Goal: Task Accomplishment & Management: Complete application form

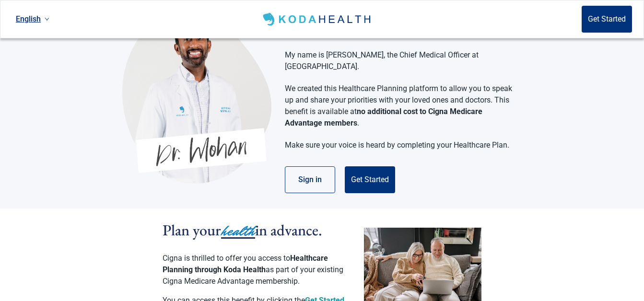
scroll to position [48, 0]
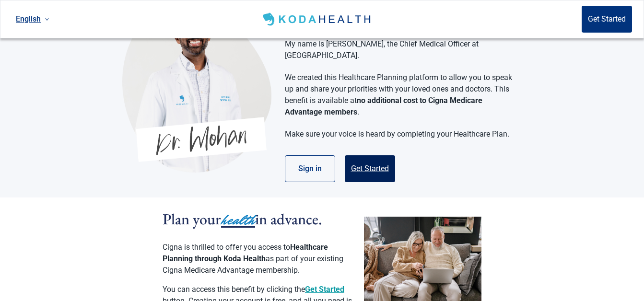
click at [379, 155] on button "Get Started" at bounding box center [370, 168] width 50 height 27
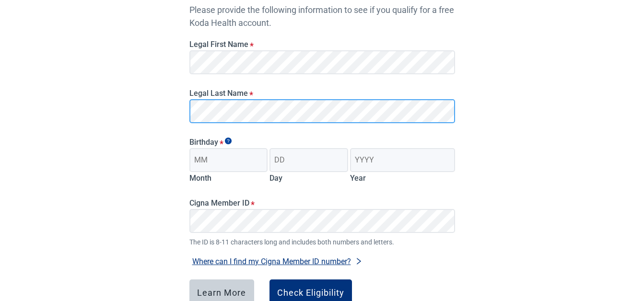
scroll to position [183, 0]
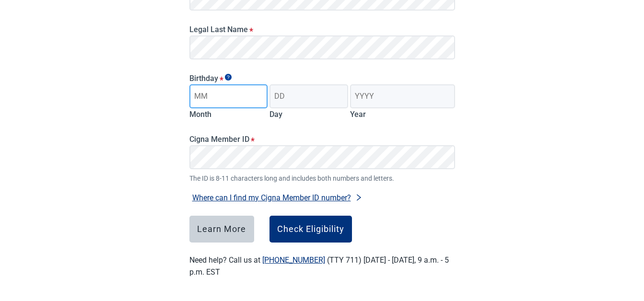
click at [230, 98] on input "Month" at bounding box center [229, 96] width 79 height 24
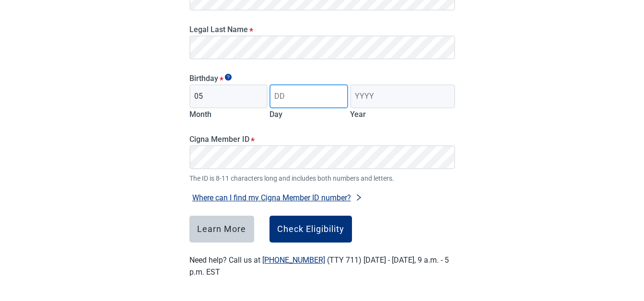
type input "05"
type input "04"
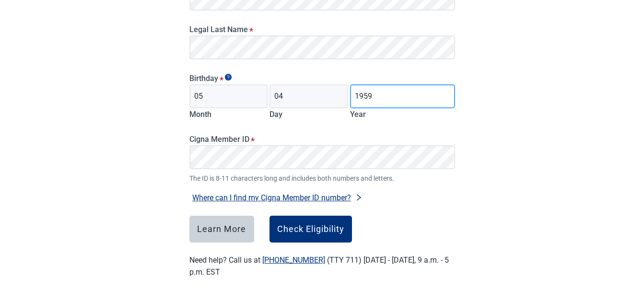
type input "1959"
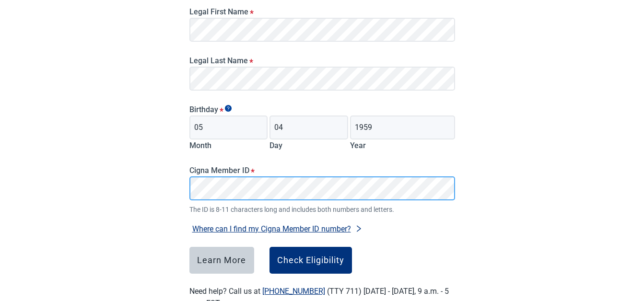
scroll to position [135, 0]
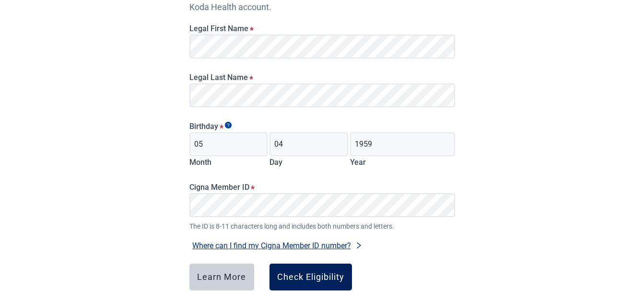
click at [329, 273] on div "Check Eligibility" at bounding box center [310, 278] width 67 height 10
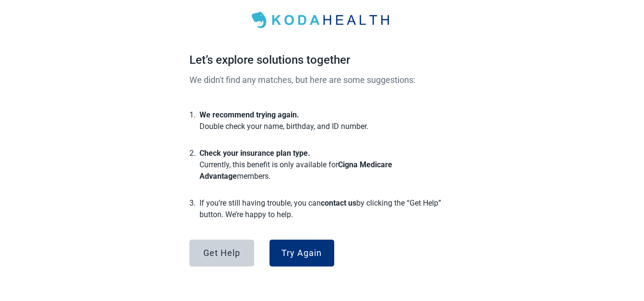
scroll to position [49, 0]
click at [306, 250] on div "Try Again" at bounding box center [302, 254] width 40 height 10
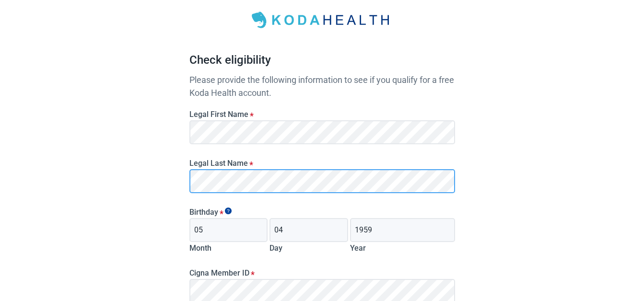
click at [135, 168] on div "Have Questions about Healthcare Planning? Learn More Here English Sign in Check…" at bounding box center [322, 193] width 644 height 485
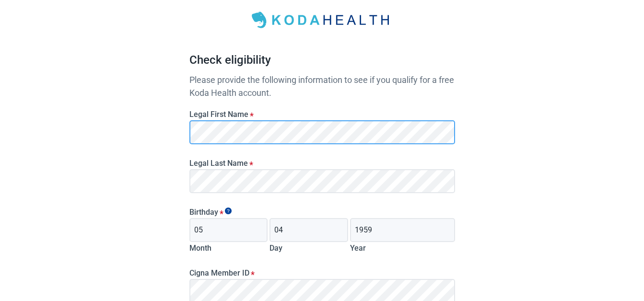
click at [130, 115] on div "Have Questions about Healthcare Planning? Learn More Here English Sign in Check…" at bounding box center [322, 193] width 644 height 485
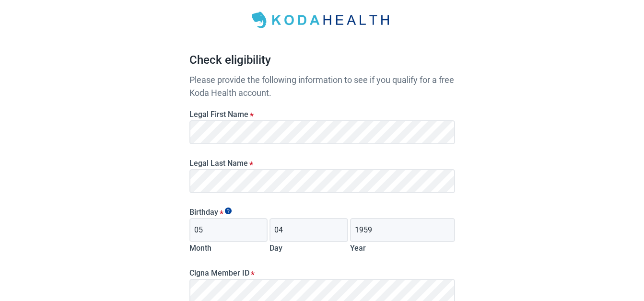
click at [465, 250] on main "Check eligibility Please provide the following information to see if you qualif…" at bounding box center [322, 200] width 312 height 469
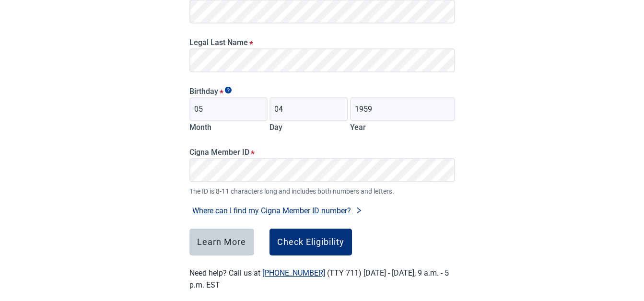
scroll to position [183, 0]
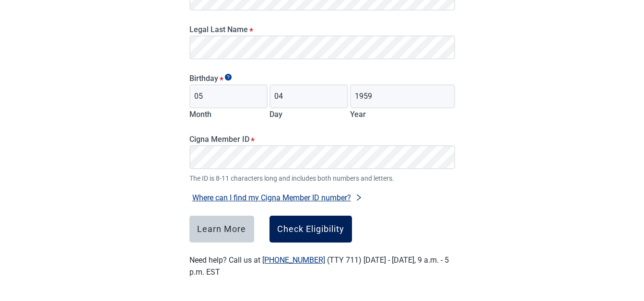
click at [320, 233] on div "Check Eligibility" at bounding box center [310, 230] width 67 height 10
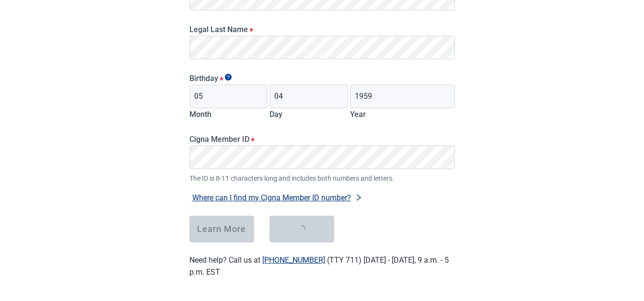
scroll to position [49, 0]
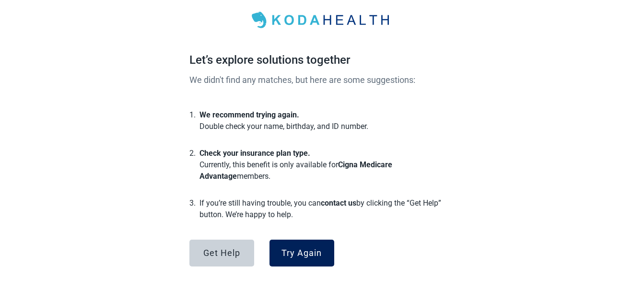
click at [302, 252] on div "Try Again" at bounding box center [302, 254] width 40 height 10
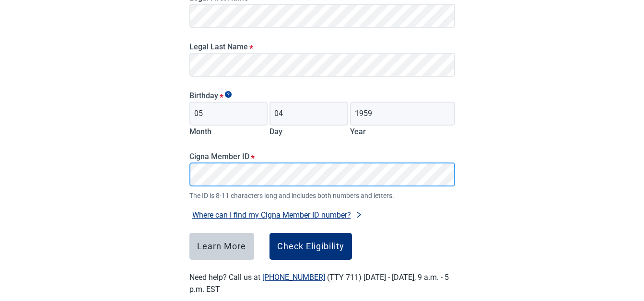
scroll to position [183, 0]
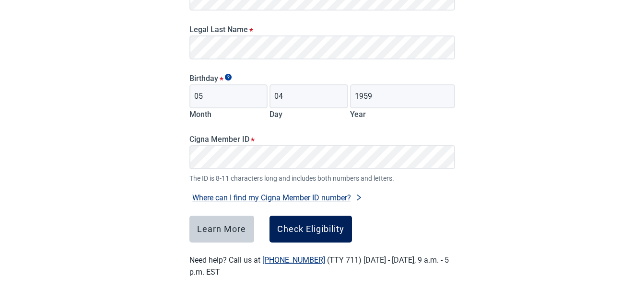
click at [314, 231] on div "Check Eligibility" at bounding box center [310, 230] width 67 height 10
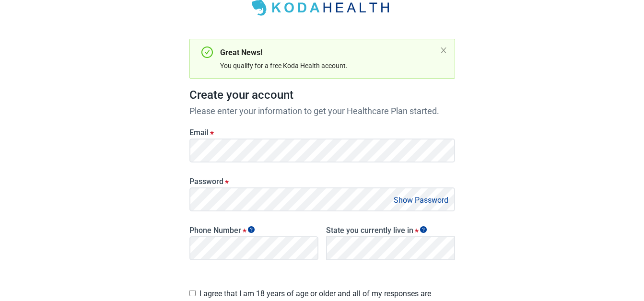
scroll to position [190, 0]
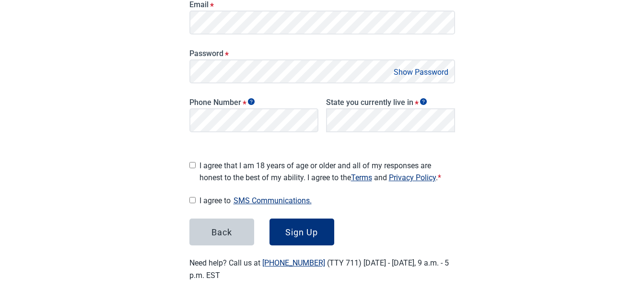
click at [192, 162] on input "I agree that I am 18 years of age or older and all of my responses are honest t…" at bounding box center [193, 165] width 6 height 6
checkbox input "true"
click at [417, 75] on button "Show Password" at bounding box center [421, 72] width 60 height 13
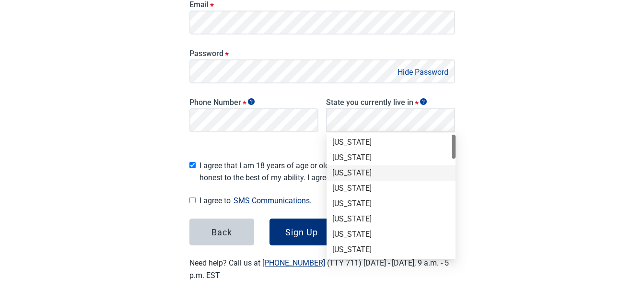
click at [372, 169] on div "[US_STATE]" at bounding box center [391, 173] width 118 height 11
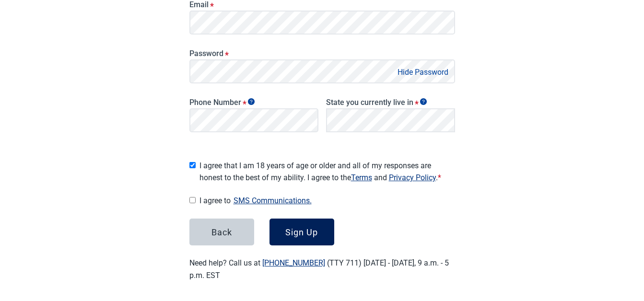
click at [308, 228] on div "Sign Up" at bounding box center [301, 232] width 33 height 10
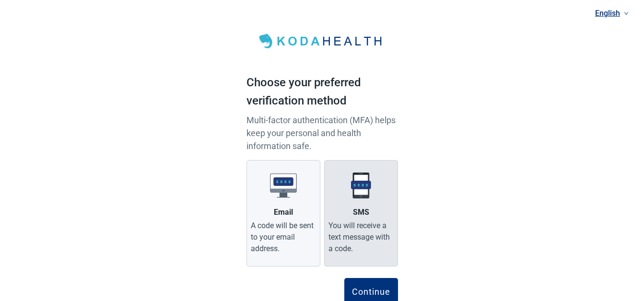
click at [361, 192] on img at bounding box center [361, 185] width 27 height 27
click at [0, 0] on input "SMS You will receive a text message with a code." at bounding box center [0, 0] width 0 height 0
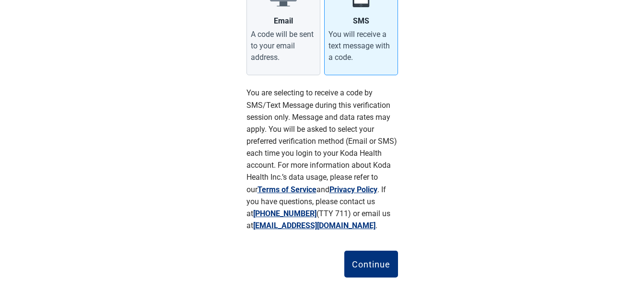
scroll to position [192, 0]
click at [380, 262] on div "Continue" at bounding box center [371, 264] width 38 height 10
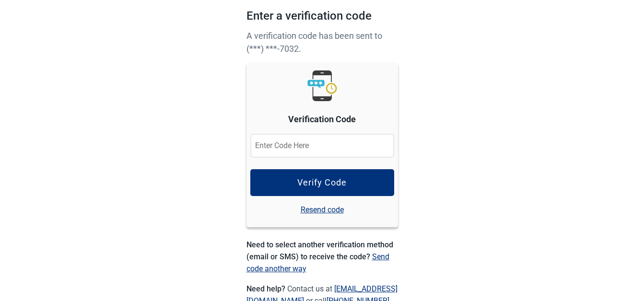
click at [351, 151] on input at bounding box center [322, 146] width 144 height 24
drag, startPoint x: 338, startPoint y: 177, endPoint x: 295, endPoint y: 156, distance: 48.1
click at [301, 161] on form "09836 Verify Code" at bounding box center [322, 165] width 144 height 62
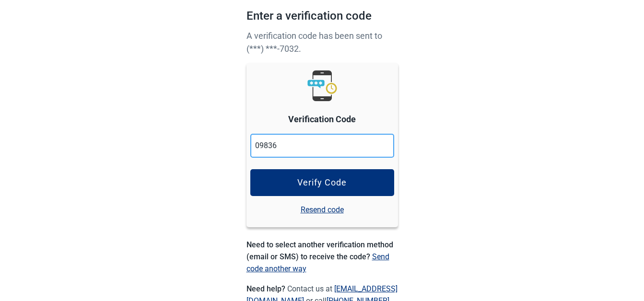
click at [273, 144] on input "09836" at bounding box center [322, 146] width 144 height 24
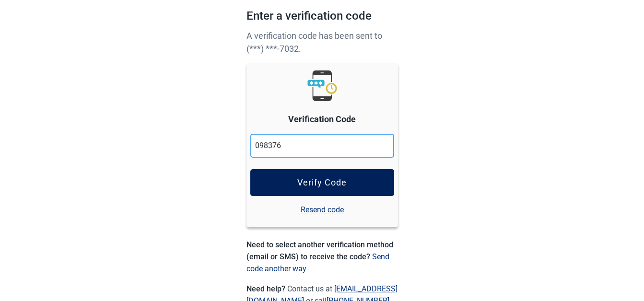
type input "098376"
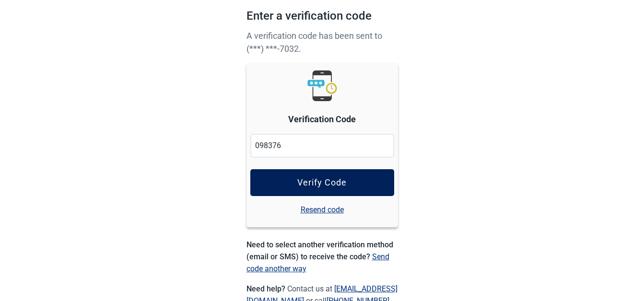
click at [322, 177] on button "Verify Code" at bounding box center [322, 182] width 144 height 27
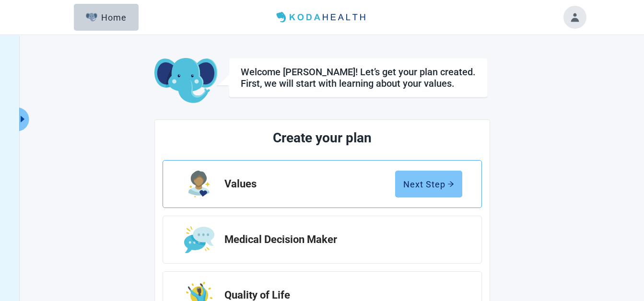
click at [435, 188] on div "Next Step" at bounding box center [428, 184] width 51 height 10
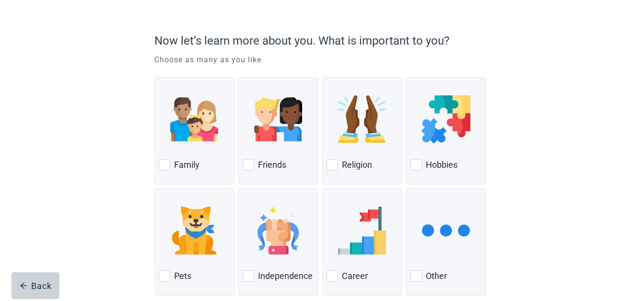
scroll to position [48, 0]
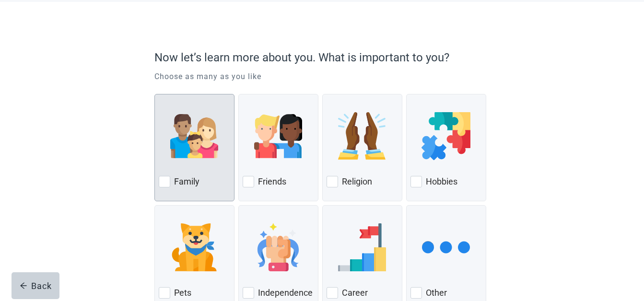
click at [162, 182] on div at bounding box center [165, 182] width 12 height 12
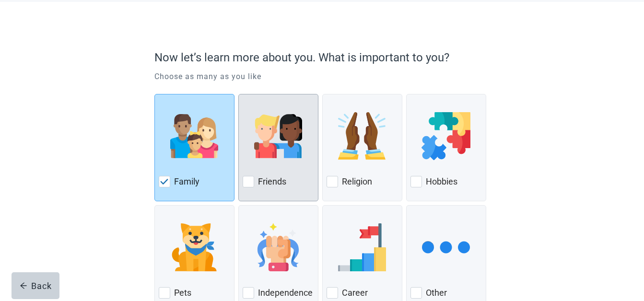
click at [249, 181] on div at bounding box center [249, 182] width 12 height 12
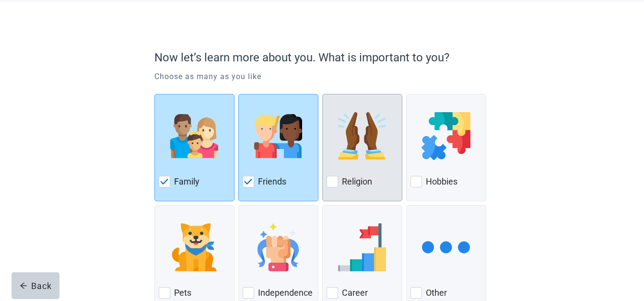
click at [341, 184] on div "Religion" at bounding box center [362, 181] width 71 height 15
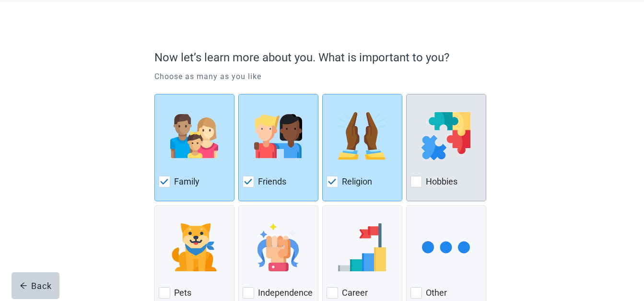
click at [417, 186] on div at bounding box center [417, 182] width 12 height 12
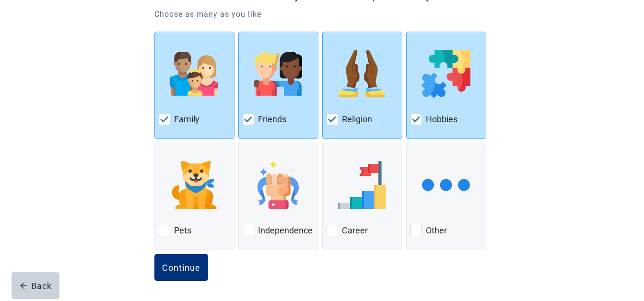
scroll to position [111, 0]
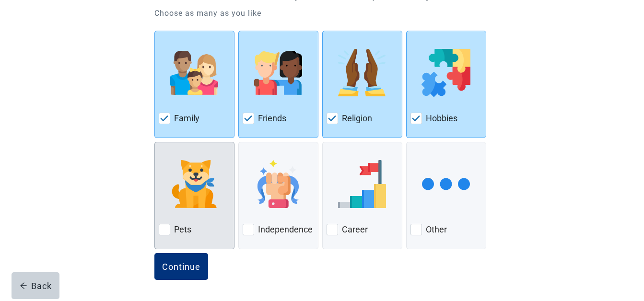
click at [177, 232] on label "Pets" at bounding box center [182, 230] width 17 height 12
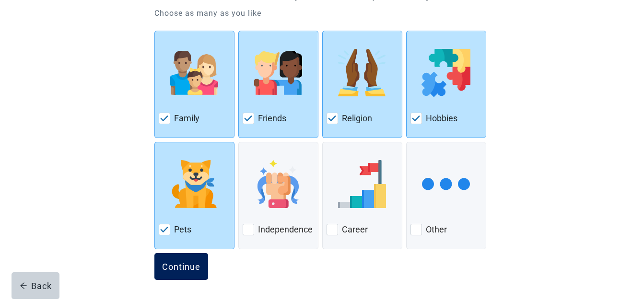
click at [181, 262] on div "Continue" at bounding box center [181, 267] width 38 height 10
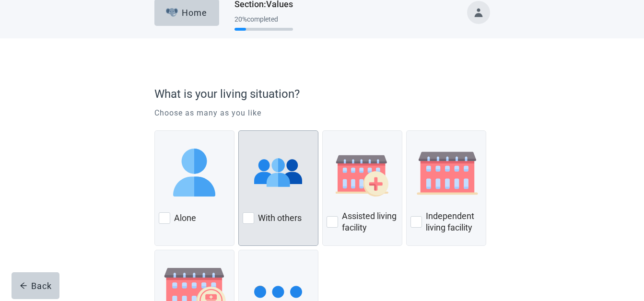
scroll to position [96, 0]
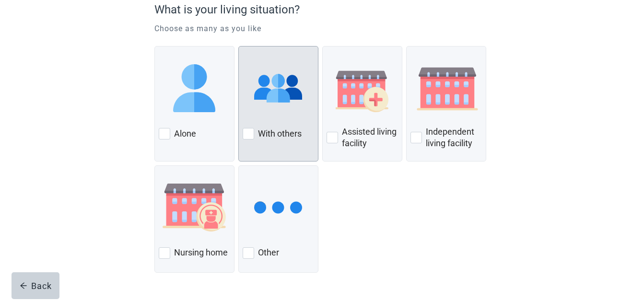
click at [264, 138] on label "With others" at bounding box center [280, 134] width 44 height 12
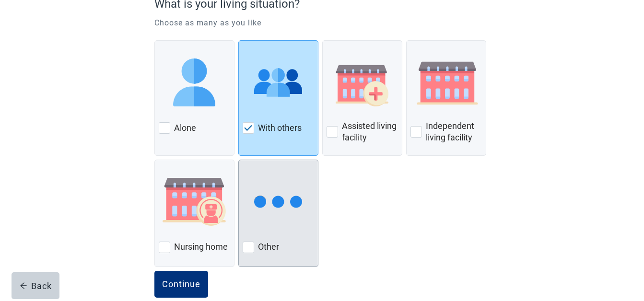
scroll to position [119, 0]
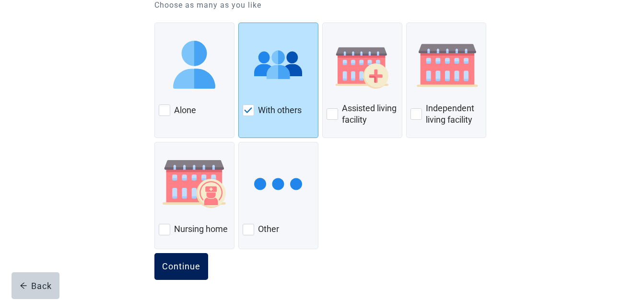
click at [194, 263] on div "Continue" at bounding box center [181, 267] width 38 height 10
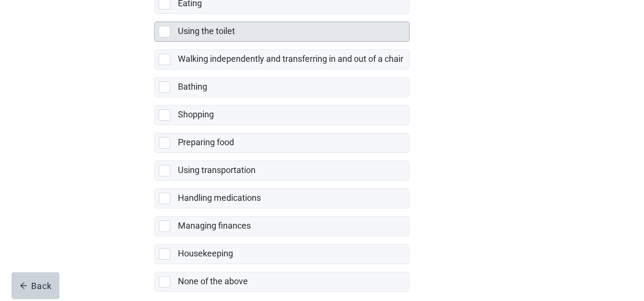
scroll to position [229, 0]
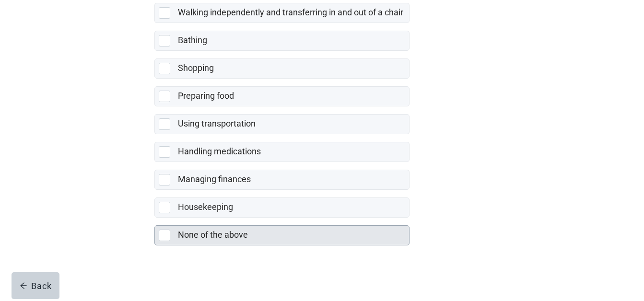
click at [174, 237] on div at bounding box center [166, 236] width 15 height 12
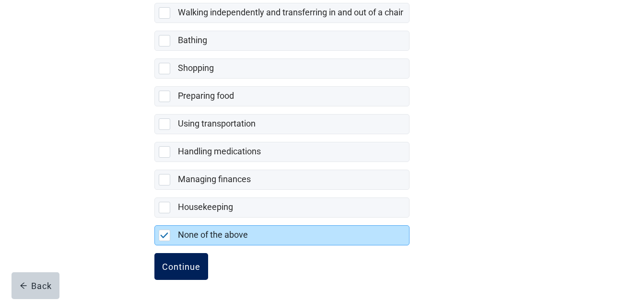
click at [188, 258] on button "Continue" at bounding box center [181, 266] width 54 height 27
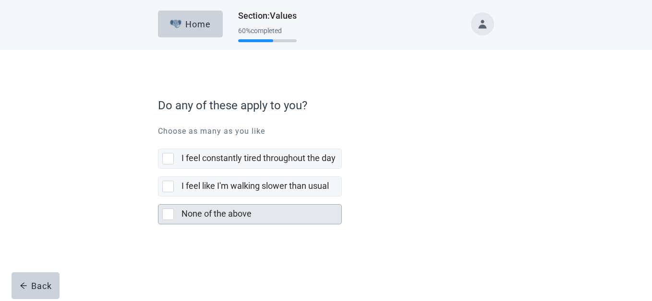
click at [175, 210] on div at bounding box center [169, 215] width 15 height 12
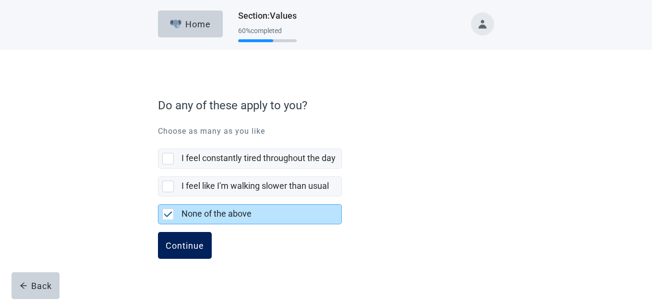
click at [197, 241] on div "Continue" at bounding box center [185, 246] width 38 height 10
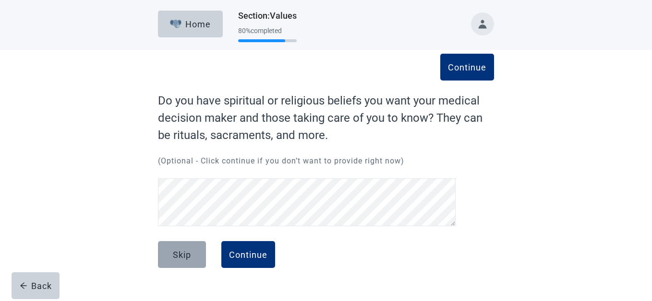
click at [193, 256] on button "Skip" at bounding box center [182, 254] width 48 height 27
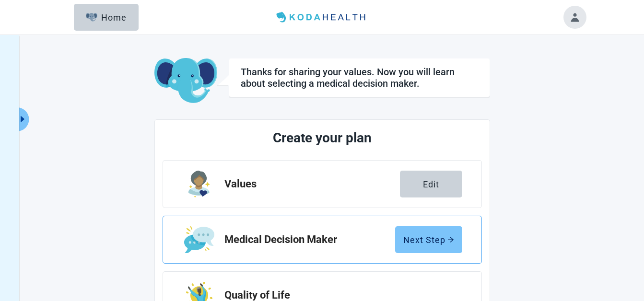
click at [435, 243] on div "Next Step" at bounding box center [428, 240] width 51 height 10
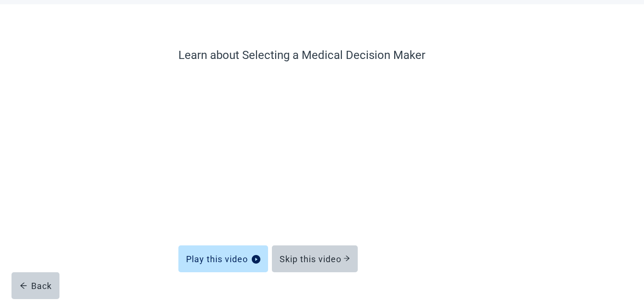
scroll to position [69, 0]
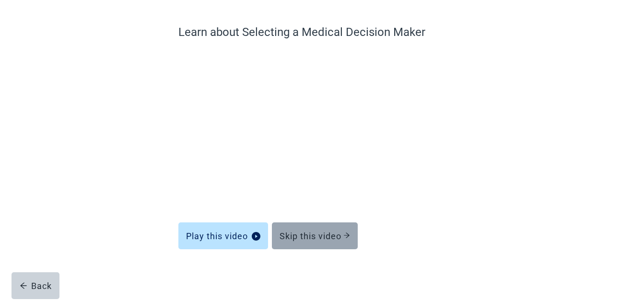
click at [312, 235] on div "Skip this video" at bounding box center [315, 236] width 71 height 10
click at [321, 234] on div "Skip this video" at bounding box center [315, 236] width 71 height 10
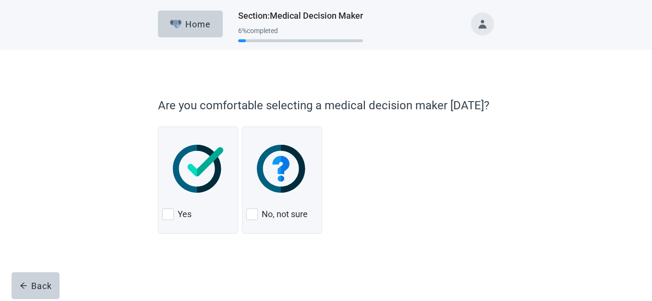
drag, startPoint x: 165, startPoint y: 214, endPoint x: 402, endPoint y: 216, distance: 236.5
click at [166, 214] on div at bounding box center [168, 215] width 12 height 12
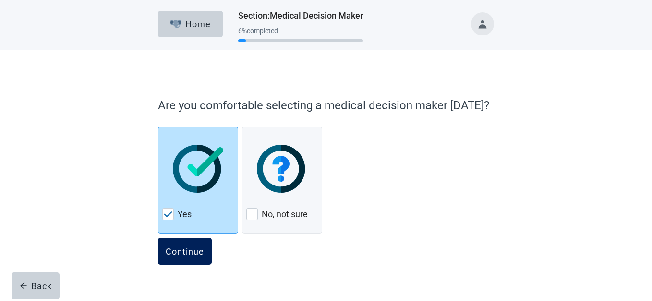
click at [204, 249] on button "Continue" at bounding box center [185, 251] width 54 height 27
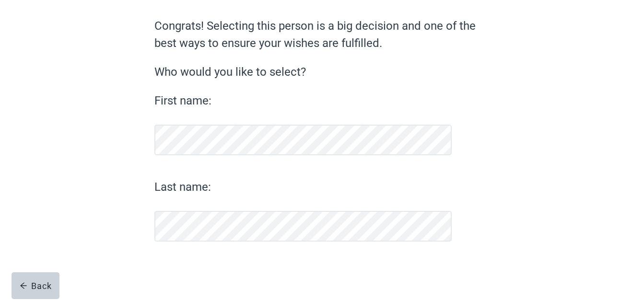
scroll to position [75, 0]
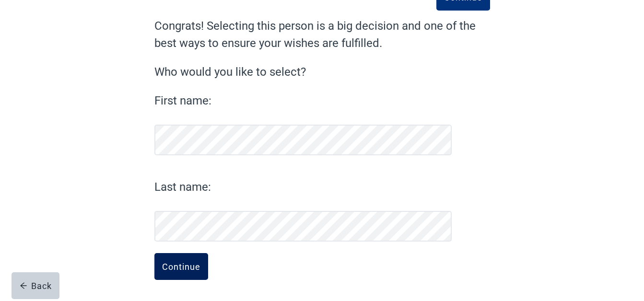
click at [192, 267] on div "Continue" at bounding box center [181, 267] width 38 height 10
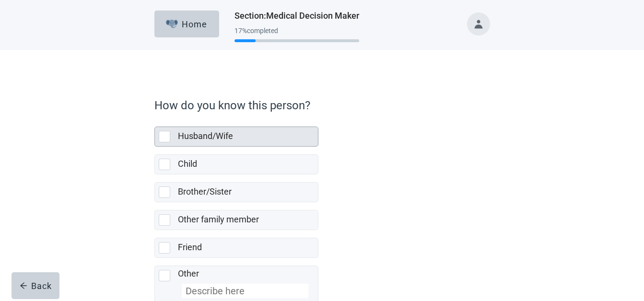
click at [222, 127] on div "Husband/Wife" at bounding box center [248, 136] width 140 height 19
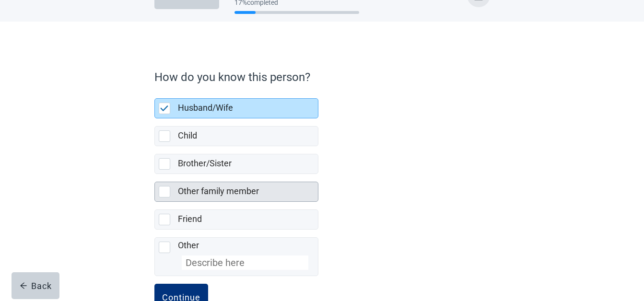
scroll to position [59, 0]
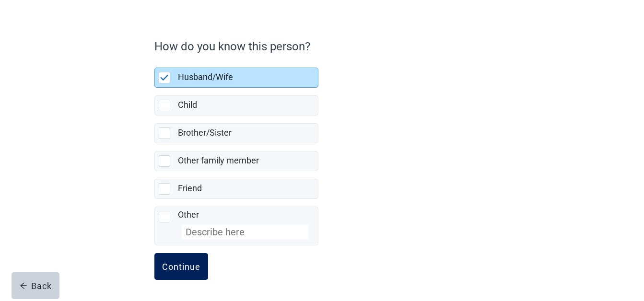
click at [191, 267] on div "Continue" at bounding box center [181, 267] width 38 height 10
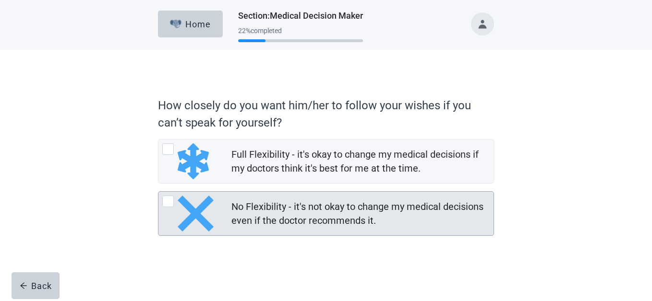
click at [171, 202] on div at bounding box center [168, 202] width 12 height 12
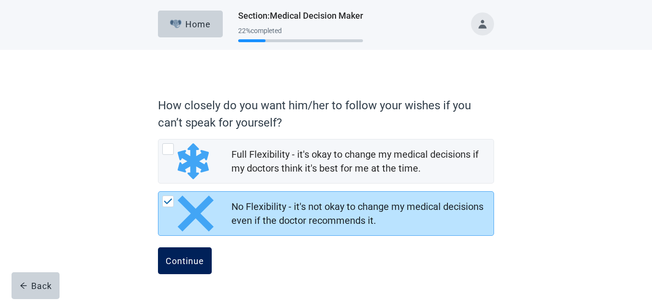
click at [180, 261] on div "Continue" at bounding box center [185, 261] width 38 height 10
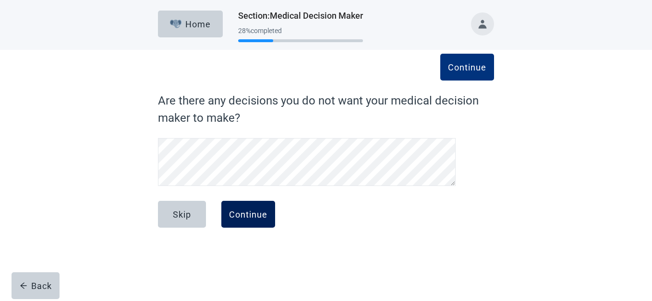
drag, startPoint x: 200, startPoint y: 218, endPoint x: 261, endPoint y: 223, distance: 60.7
click at [201, 218] on button "Skip" at bounding box center [182, 214] width 48 height 27
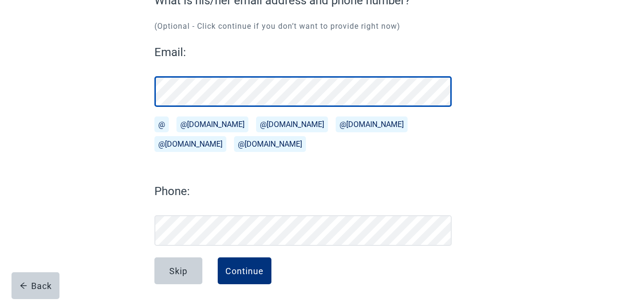
scroll to position [105, 0]
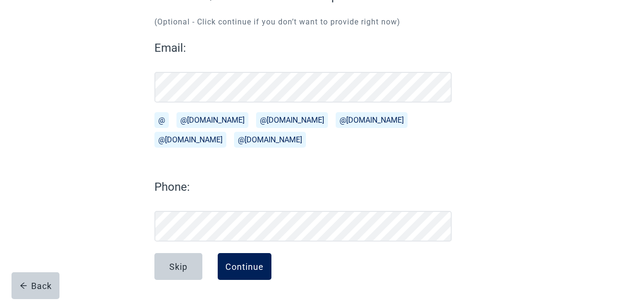
click at [237, 271] on div "Continue" at bounding box center [244, 267] width 38 height 10
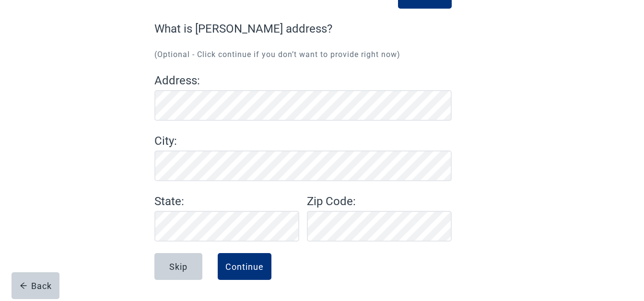
scroll to position [72, 0]
click at [263, 265] on div "Continue" at bounding box center [244, 267] width 38 height 10
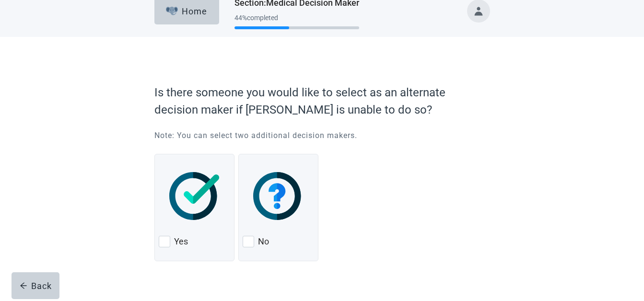
scroll to position [25, 0]
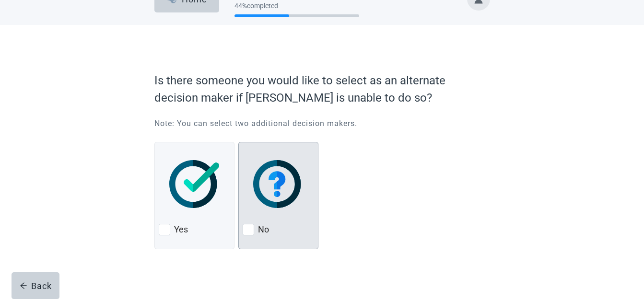
click at [255, 225] on div "No" at bounding box center [278, 229] width 71 height 15
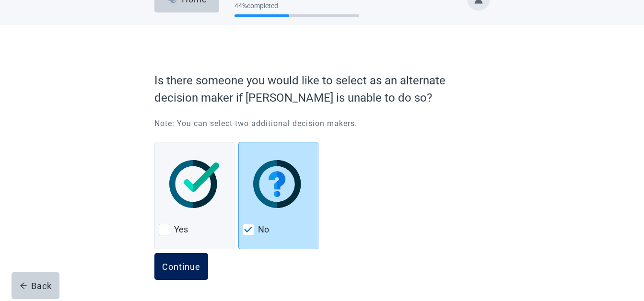
click at [181, 269] on div "Continue" at bounding box center [181, 267] width 38 height 10
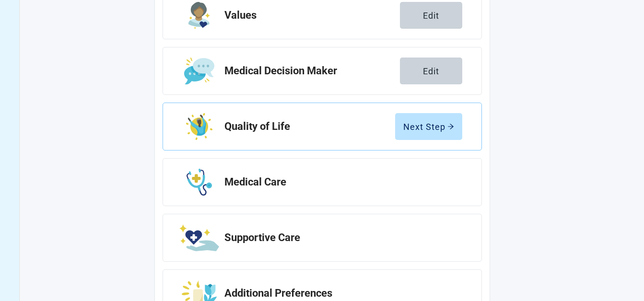
scroll to position [209, 0]
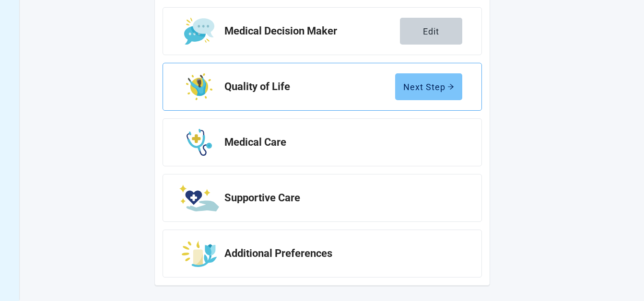
click at [444, 95] on button "Next Step" at bounding box center [428, 86] width 67 height 27
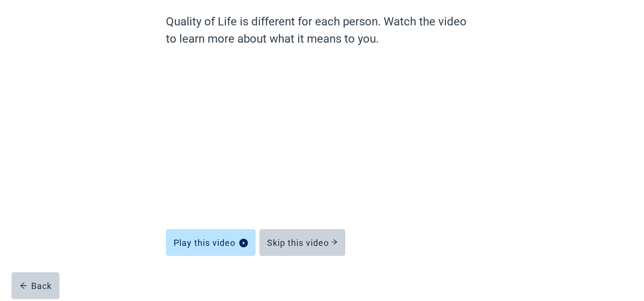
scroll to position [86, 0]
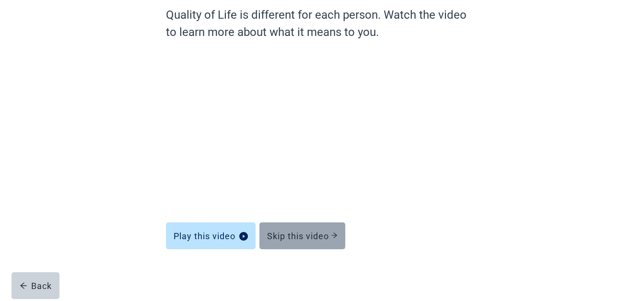
click at [302, 240] on div "Skip this video" at bounding box center [302, 236] width 71 height 10
click at [333, 233] on icon "arrow-right" at bounding box center [334, 235] width 7 height 7
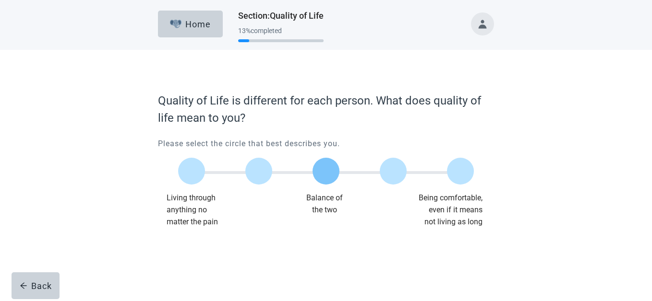
click at [329, 174] on div at bounding box center [325, 171] width 27 height 27
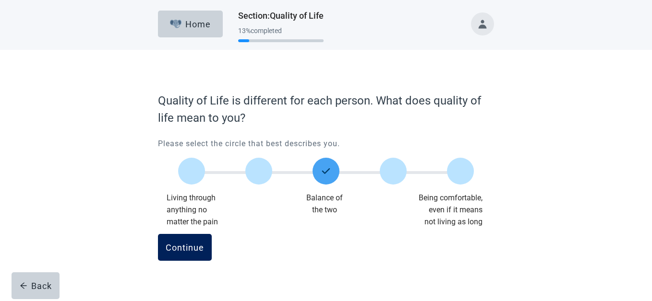
click at [178, 246] on div "Continue" at bounding box center [185, 248] width 38 height 10
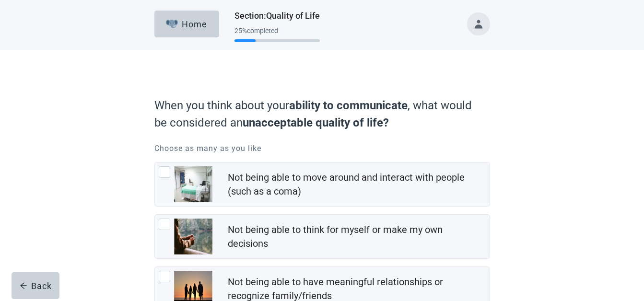
scroll to position [48, 0]
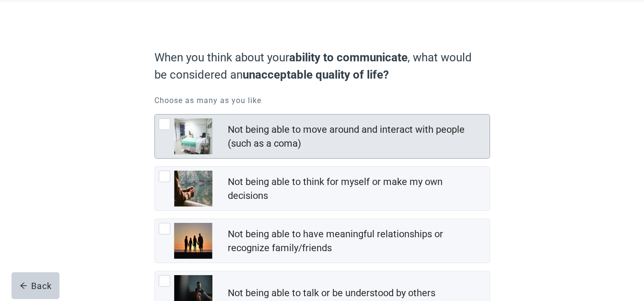
click at [166, 123] on div at bounding box center [165, 125] width 12 height 12
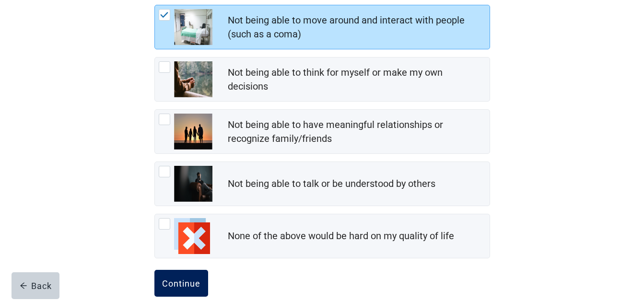
scroll to position [174, 0]
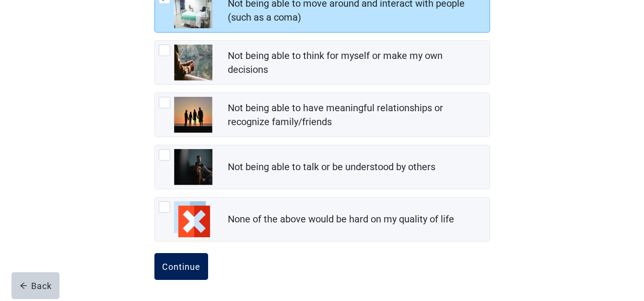
click at [192, 269] on div "Continue" at bounding box center [181, 267] width 38 height 10
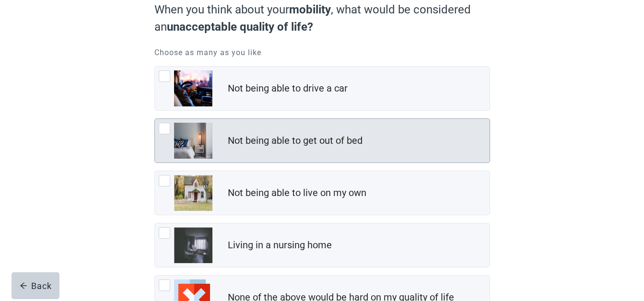
scroll to position [144, 0]
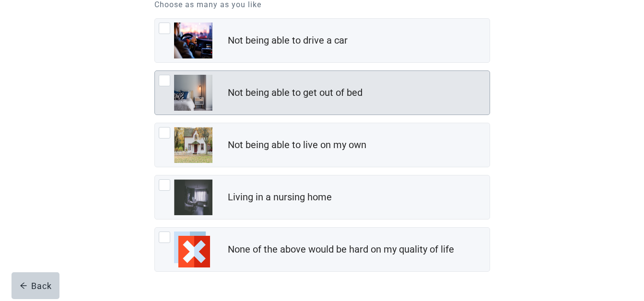
click at [340, 256] on div "None of the above would be hard on my quality of life" at bounding box center [341, 250] width 226 height 14
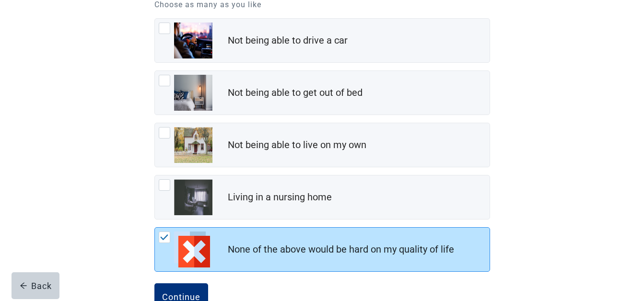
scroll to position [174, 0]
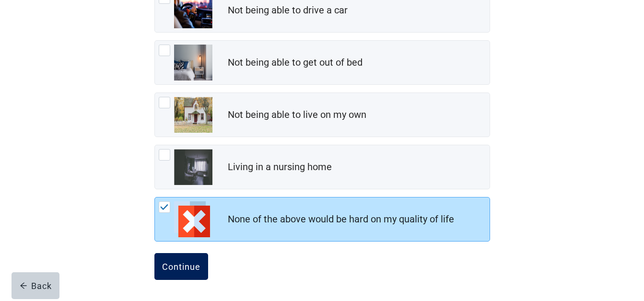
click at [193, 271] on div "Continue" at bounding box center [181, 267] width 38 height 10
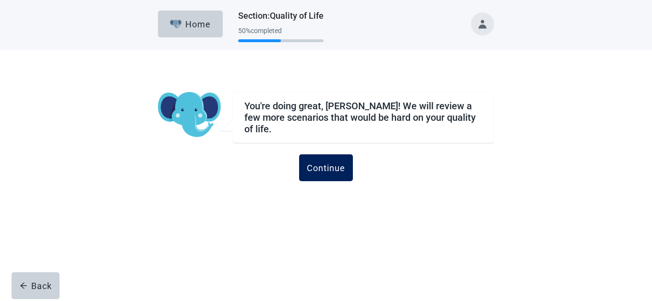
click at [322, 176] on button "Continue" at bounding box center [326, 167] width 54 height 27
click at [330, 165] on div "Continue" at bounding box center [326, 168] width 38 height 10
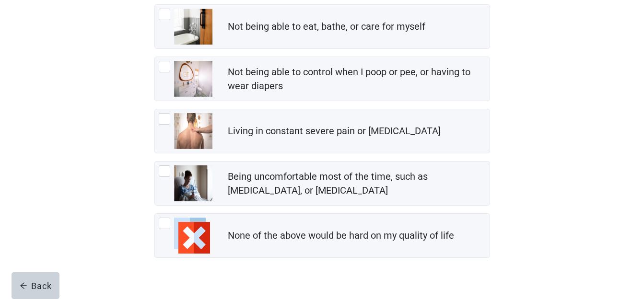
scroll to position [226, 0]
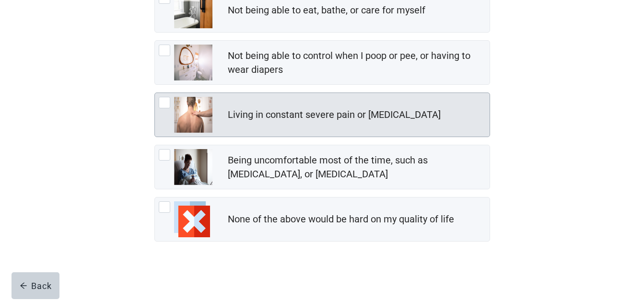
click at [165, 102] on div at bounding box center [165, 103] width 12 height 12
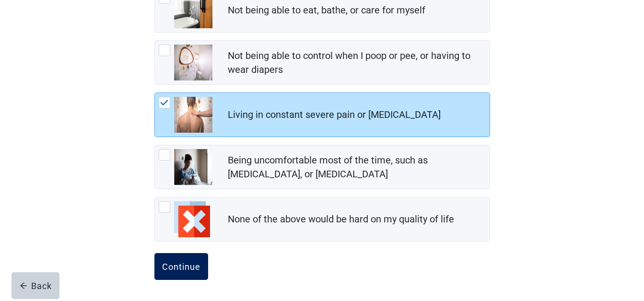
click at [179, 269] on div "Continue" at bounding box center [181, 267] width 38 height 10
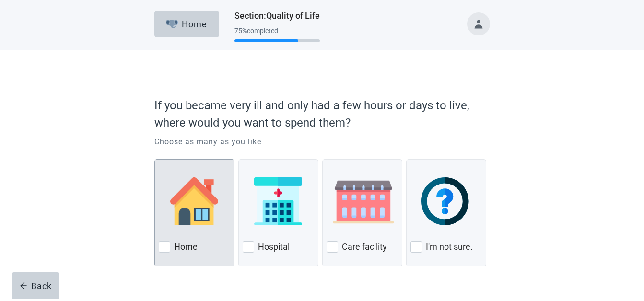
click at [190, 244] on label "Home" at bounding box center [186, 247] width 24 height 12
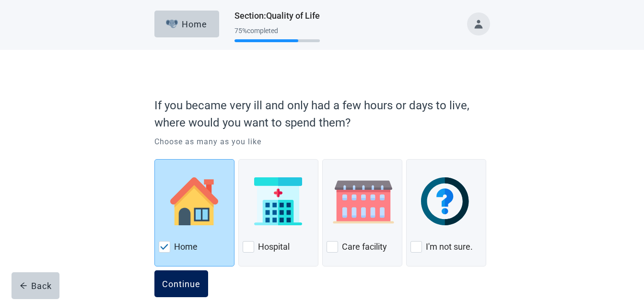
click at [181, 283] on div "Continue" at bounding box center [181, 284] width 38 height 10
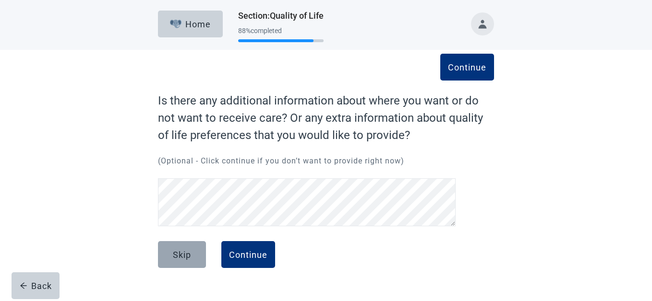
click at [181, 249] on button "Skip" at bounding box center [182, 254] width 48 height 27
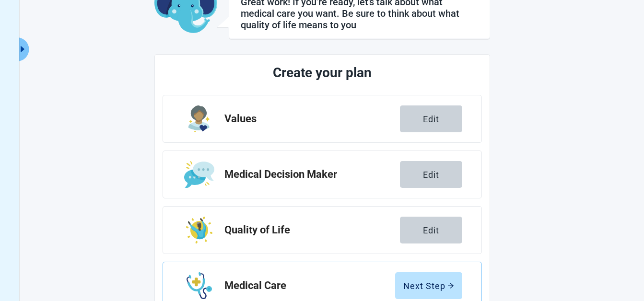
scroll to position [166, 0]
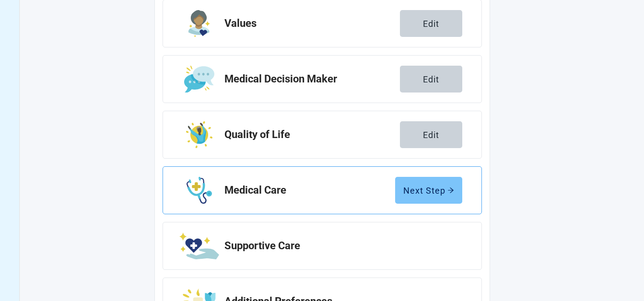
click at [425, 198] on button "Next Step" at bounding box center [428, 190] width 67 height 27
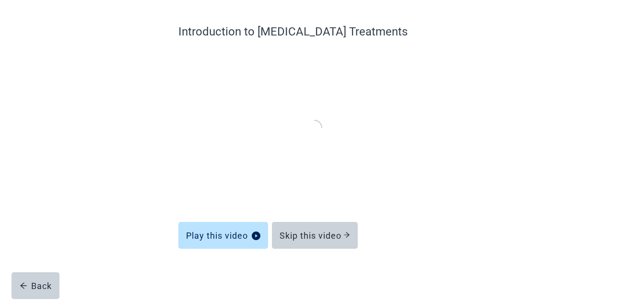
scroll to position [69, 0]
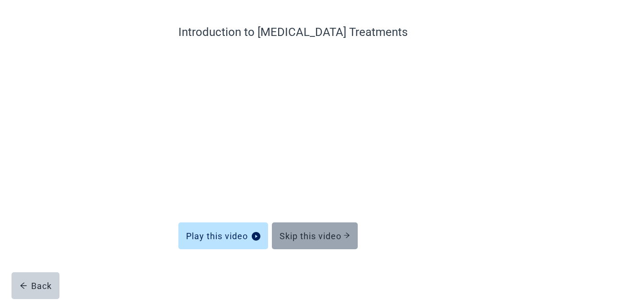
click at [312, 234] on div "Skip this video" at bounding box center [315, 236] width 71 height 10
click at [332, 240] on div "Skip this video" at bounding box center [315, 236] width 71 height 10
click at [330, 238] on div "Skip this video" at bounding box center [315, 236] width 71 height 10
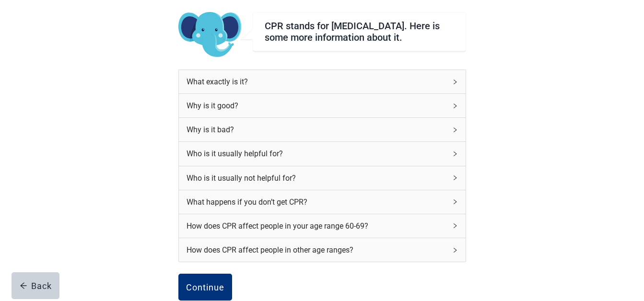
scroll to position [161, 0]
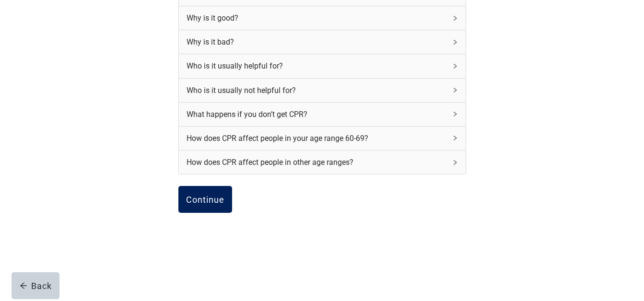
click at [220, 196] on div "Continue" at bounding box center [205, 200] width 38 height 10
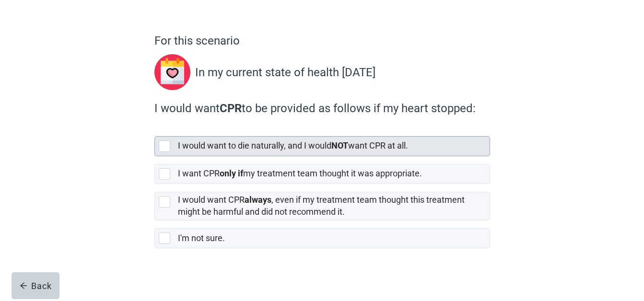
scroll to position [63, 0]
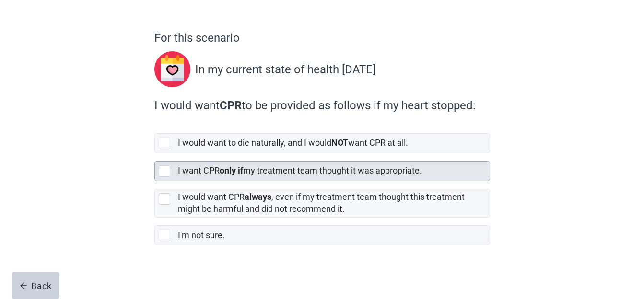
click at [170, 174] on div at bounding box center [166, 172] width 15 height 12
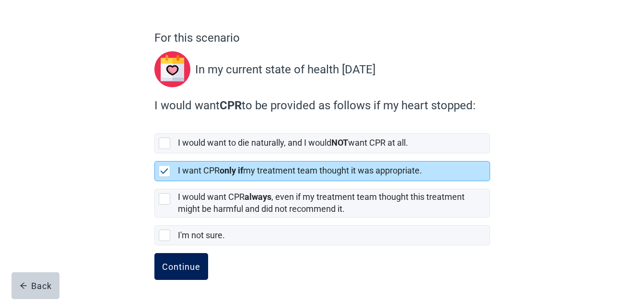
click at [197, 266] on div "Continue" at bounding box center [181, 267] width 38 height 10
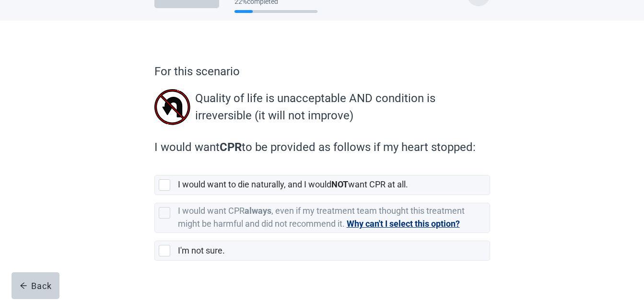
scroll to position [45, 0]
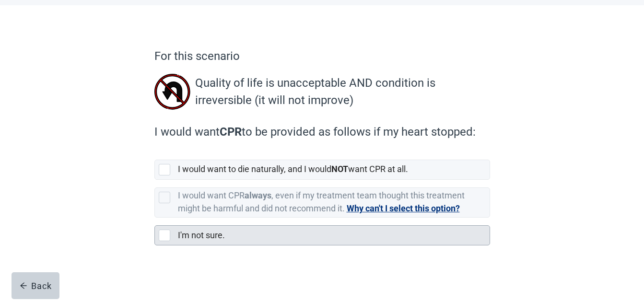
drag, startPoint x: 162, startPoint y: 168, endPoint x: 193, endPoint y: 231, distance: 70.2
click at [163, 169] on div at bounding box center [165, 170] width 12 height 12
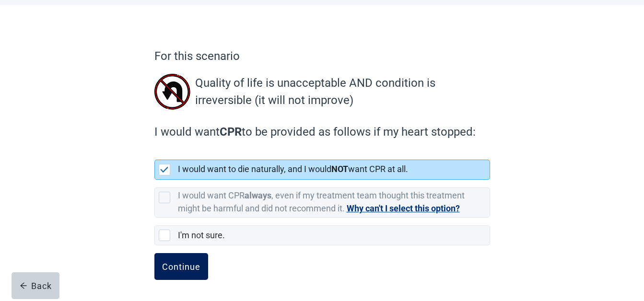
click at [182, 267] on div "Continue" at bounding box center [181, 267] width 38 height 10
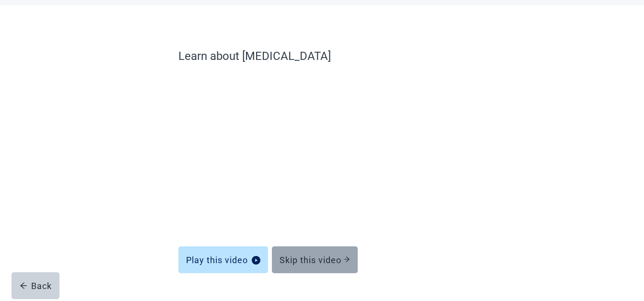
click at [328, 261] on div "Skip this video" at bounding box center [315, 260] width 71 height 10
click at [341, 259] on div "Skip this video" at bounding box center [315, 260] width 71 height 10
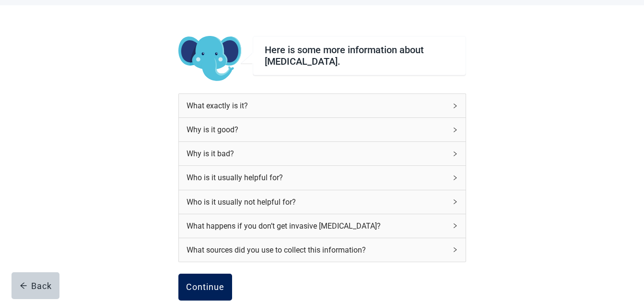
scroll to position [132, 0]
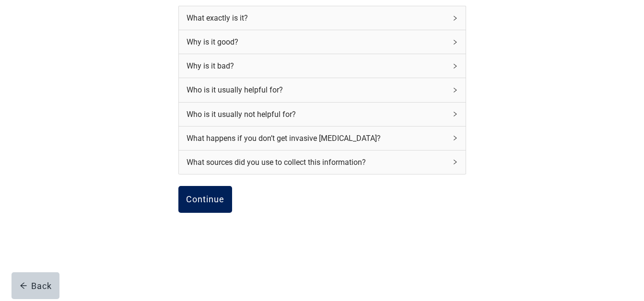
click at [211, 202] on div "Continue" at bounding box center [205, 200] width 38 height 10
click at [202, 195] on div "Continue" at bounding box center [205, 200] width 38 height 10
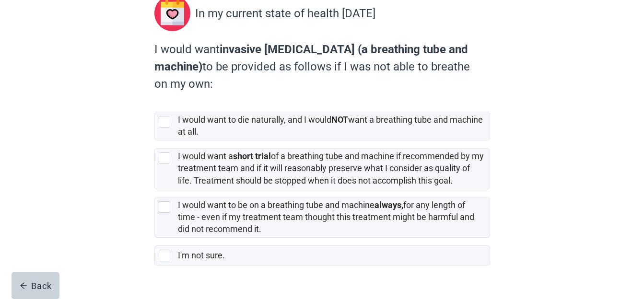
scroll to position [139, 0]
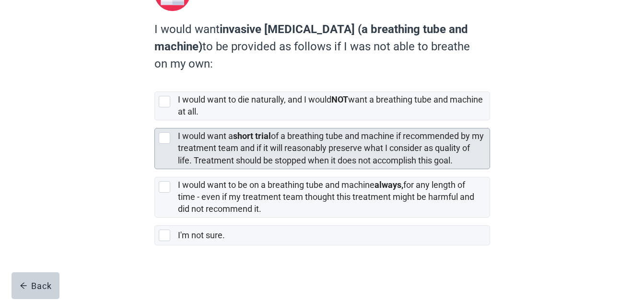
click at [167, 135] on div at bounding box center [165, 138] width 12 height 12
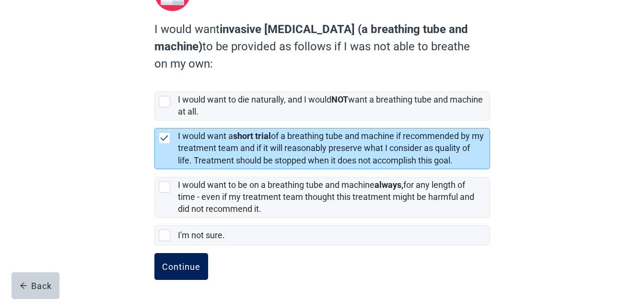
click at [186, 267] on div "Continue" at bounding box center [181, 267] width 38 height 10
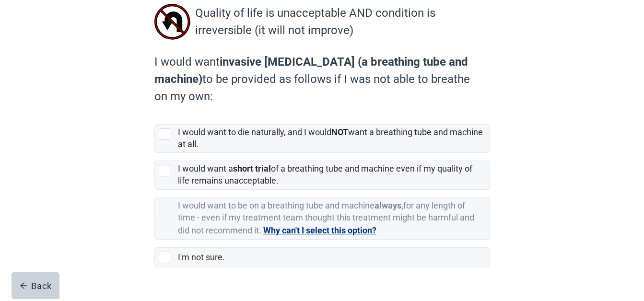
scroll to position [137, 0]
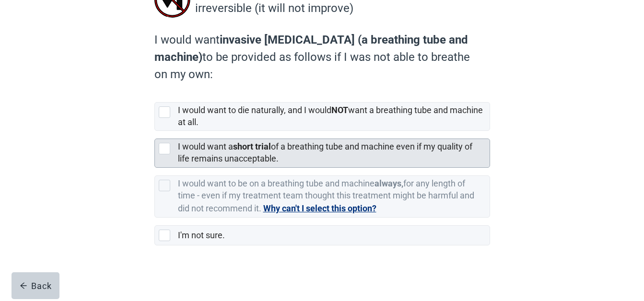
click at [238, 161] on label "I would want a short trial of a breathing tube and machine even if my quality o…" at bounding box center [325, 153] width 295 height 22
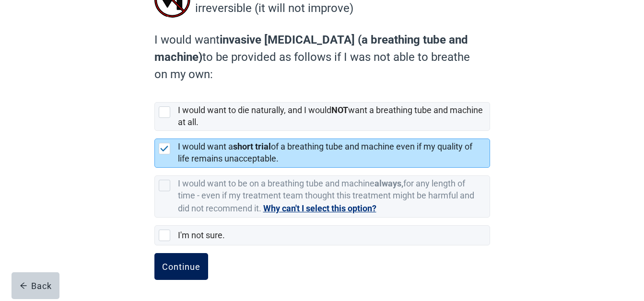
click at [190, 269] on div "Continue" at bounding box center [181, 267] width 38 height 10
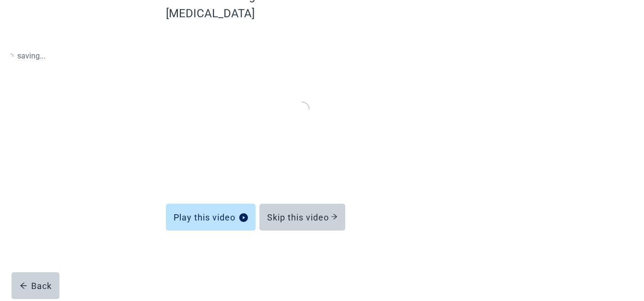
scroll to position [75, 0]
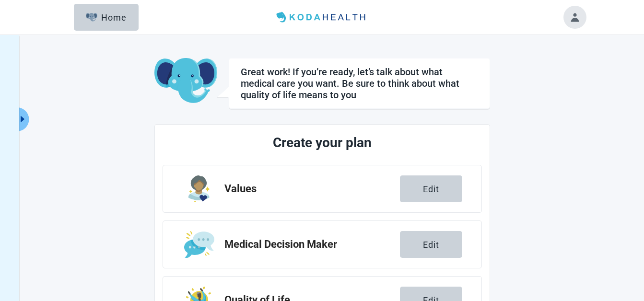
scroll to position [214, 0]
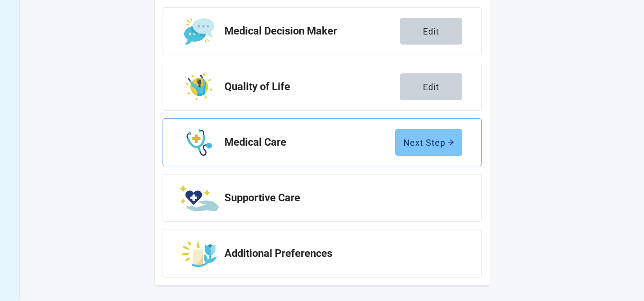
click at [421, 143] on div "Next Step" at bounding box center [428, 143] width 51 height 10
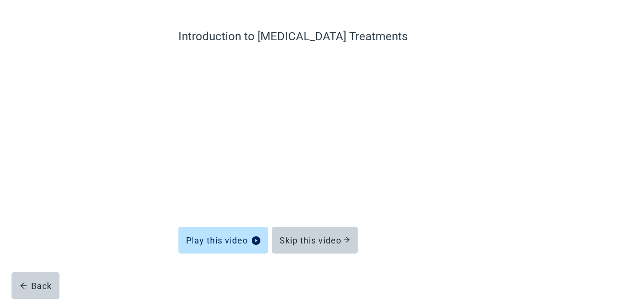
scroll to position [69, 0]
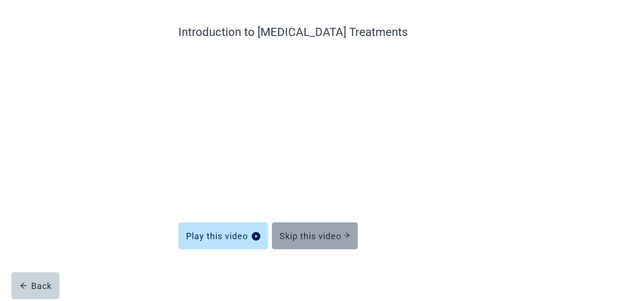
click at [326, 235] on div "Skip this video" at bounding box center [315, 236] width 71 height 10
click at [343, 237] on div "Skip this video" at bounding box center [315, 236] width 71 height 10
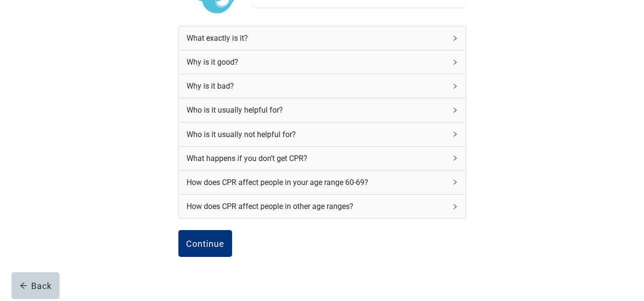
scroll to position [161, 0]
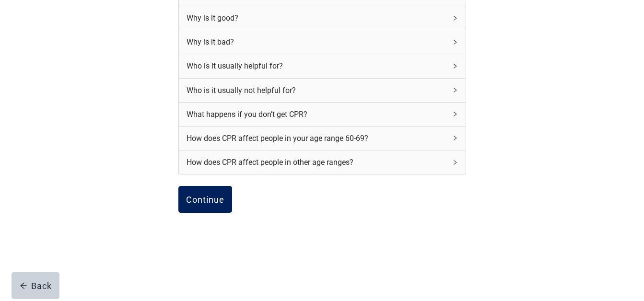
click at [209, 203] on div "Continue" at bounding box center [205, 200] width 38 height 10
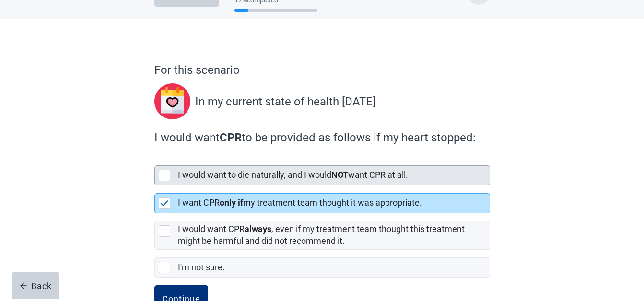
scroll to position [63, 0]
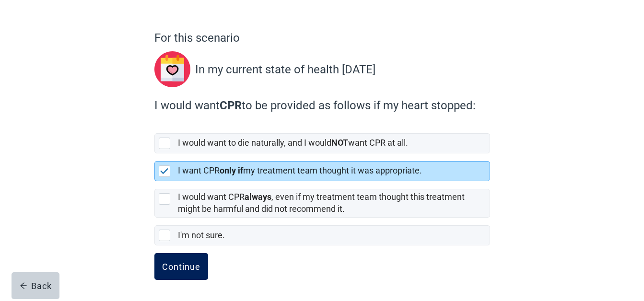
click at [181, 263] on div "Continue" at bounding box center [181, 267] width 38 height 10
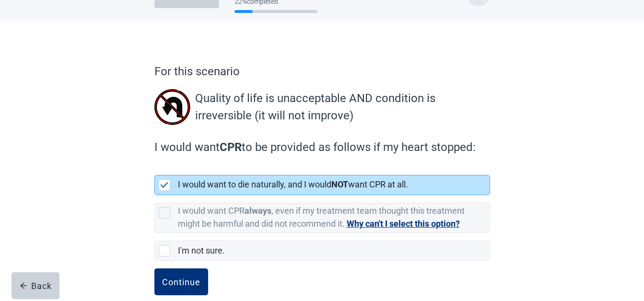
scroll to position [45, 0]
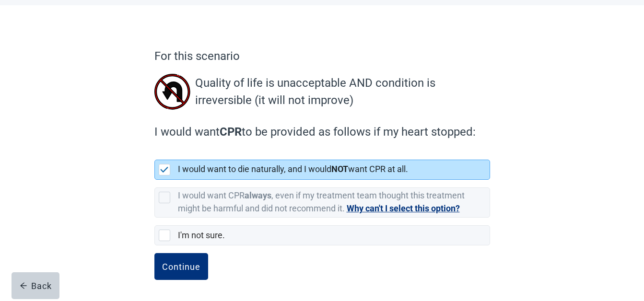
click at [188, 271] on div "Continue" at bounding box center [181, 267] width 38 height 10
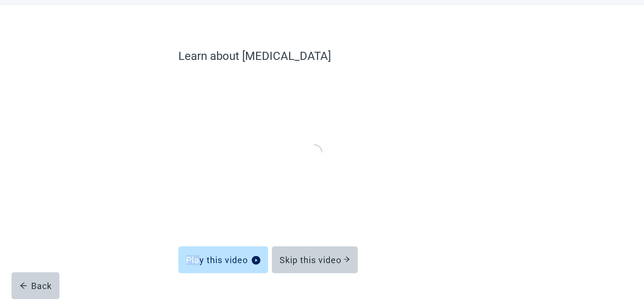
drag, startPoint x: 192, startPoint y: 272, endPoint x: 27, endPoint y: 205, distance: 177.6
click at [121, 250] on div "Learn about [MEDICAL_DATA] Play this video Skip this video Back" at bounding box center [322, 174] width 403 height 301
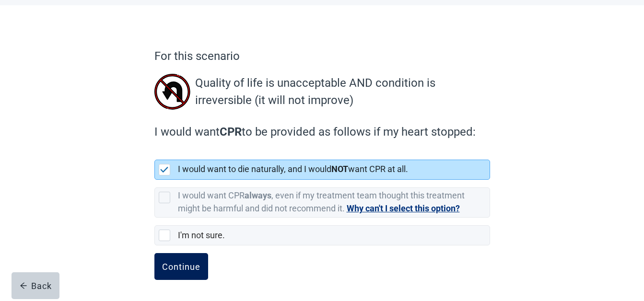
click at [194, 265] on div "Continue" at bounding box center [181, 267] width 38 height 10
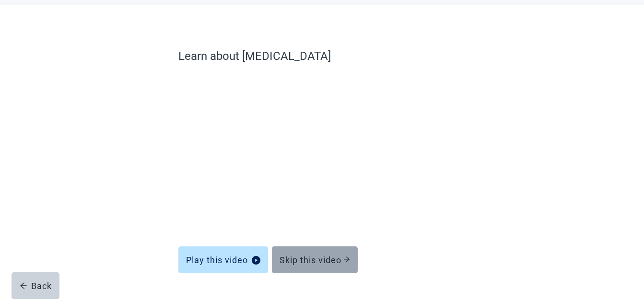
click at [317, 262] on div "Skip this video" at bounding box center [315, 260] width 71 height 10
click at [322, 257] on div "Skip this video" at bounding box center [315, 260] width 71 height 10
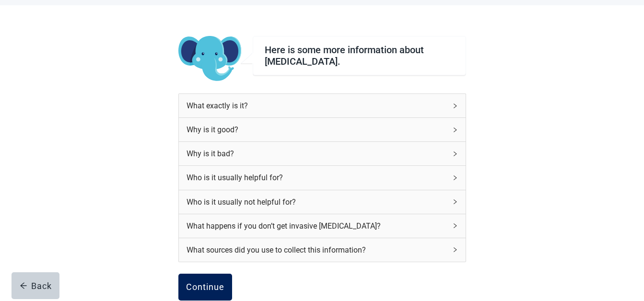
scroll to position [132, 0]
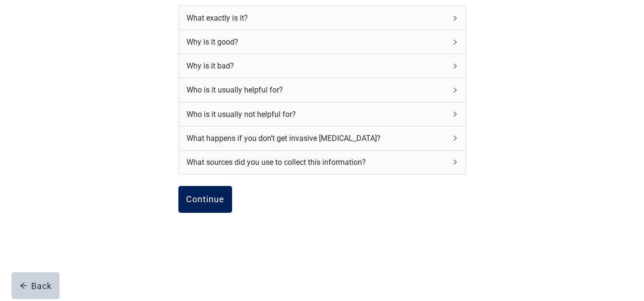
click at [212, 197] on div "Continue" at bounding box center [205, 200] width 38 height 10
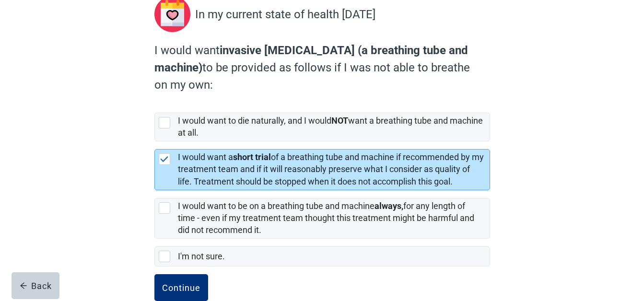
scroll to position [139, 0]
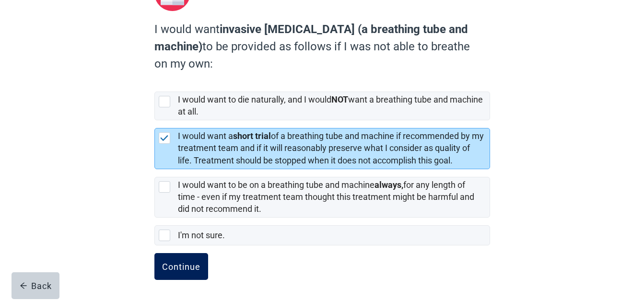
click at [194, 268] on div "Continue" at bounding box center [181, 267] width 38 height 10
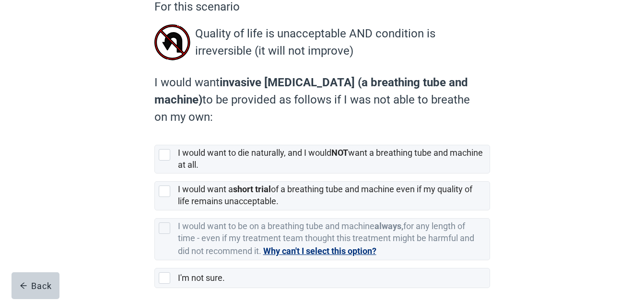
scroll to position [96, 0]
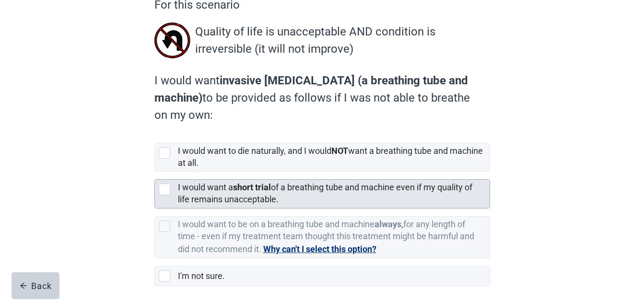
click at [250, 189] on strong "short trial" at bounding box center [252, 187] width 38 height 10
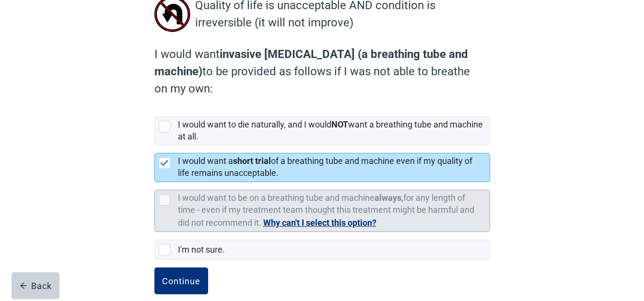
scroll to position [137, 0]
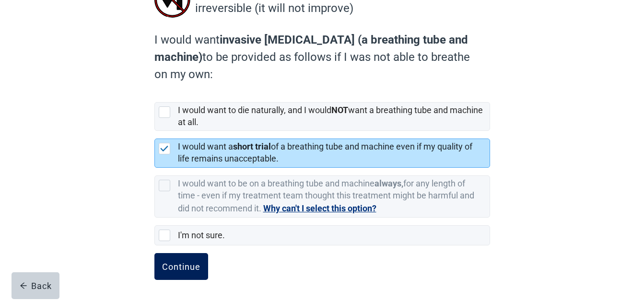
click at [192, 261] on button "Continue" at bounding box center [181, 266] width 54 height 27
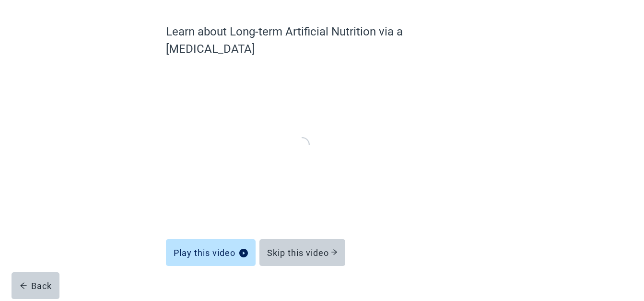
scroll to position [69, 0]
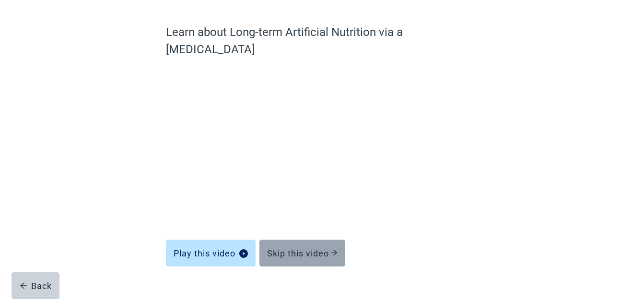
click at [305, 249] on div "Skip this video" at bounding box center [302, 254] width 71 height 10
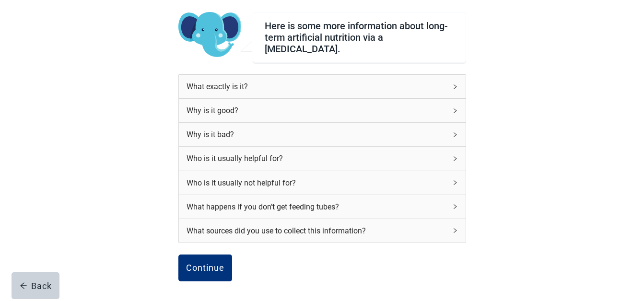
scroll to position [132, 0]
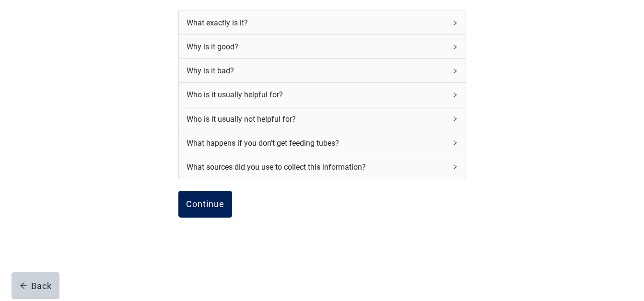
click at [226, 202] on button "Continue" at bounding box center [205, 204] width 54 height 27
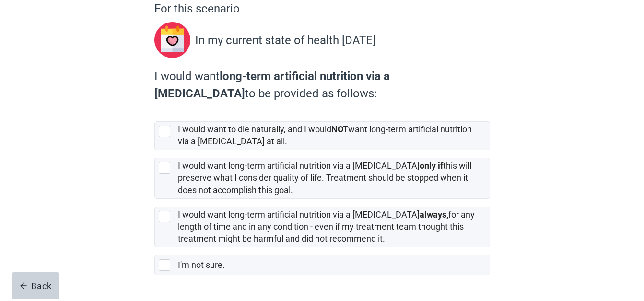
scroll to position [122, 0]
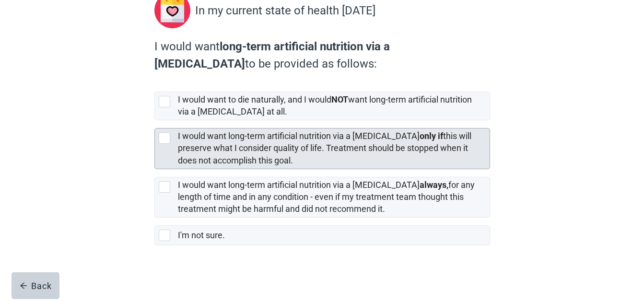
click at [321, 146] on label "I would want long-term artificial nutrition via a [MEDICAL_DATA] only if this w…" at bounding box center [325, 148] width 294 height 34
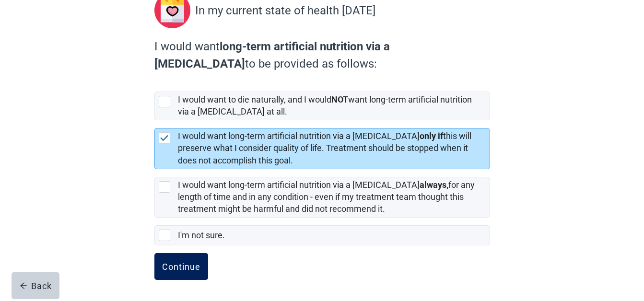
click at [174, 263] on div "Continue" at bounding box center [181, 267] width 38 height 10
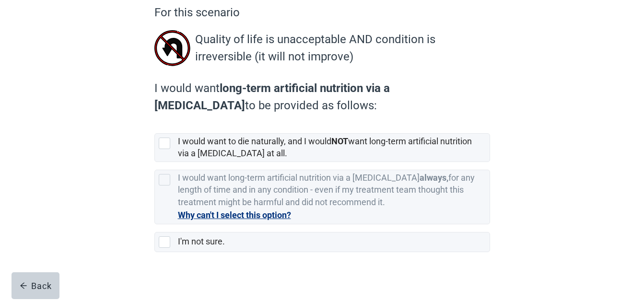
scroll to position [95, 0]
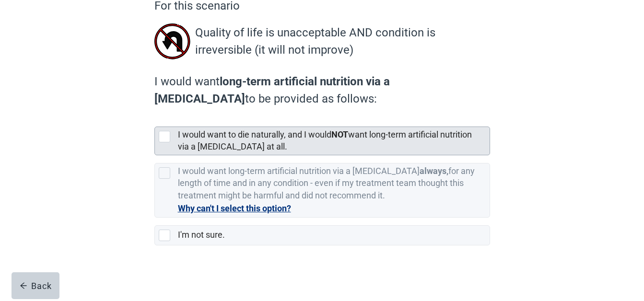
click at [331, 144] on div "I would want to die naturally, and I would NOT want long-term artificial nutrit…" at bounding box center [331, 141] width 306 height 24
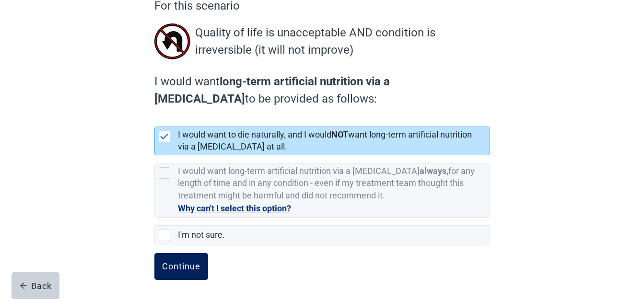
click at [195, 265] on div "Continue" at bounding box center [181, 267] width 38 height 10
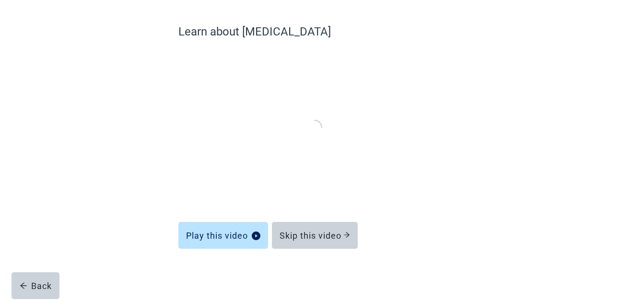
scroll to position [69, 0]
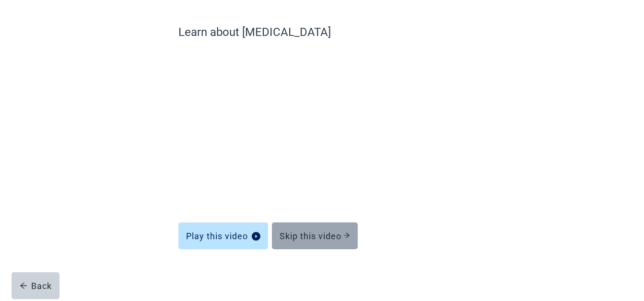
click at [298, 236] on div "Skip this video" at bounding box center [315, 236] width 71 height 10
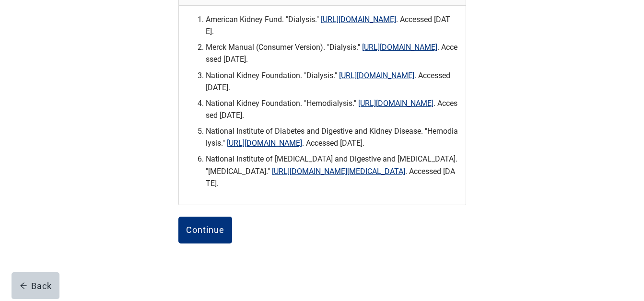
scroll to position [308, 0]
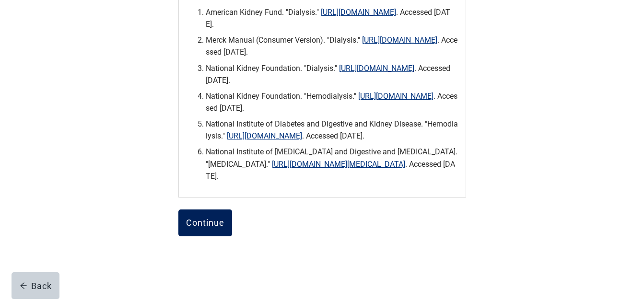
click at [223, 228] on div "Continue" at bounding box center [205, 223] width 38 height 10
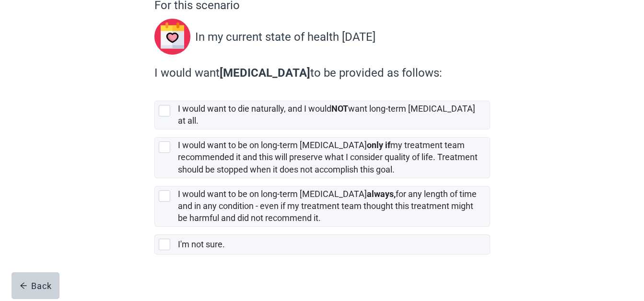
scroll to position [96, 0]
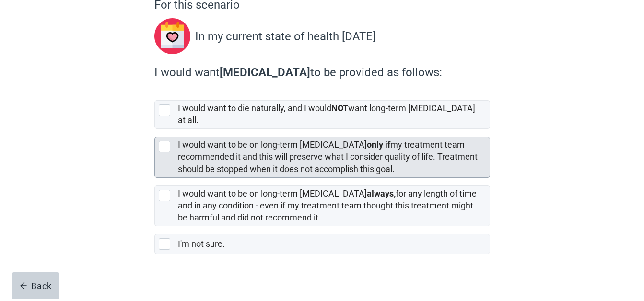
click at [170, 141] on div at bounding box center [166, 147] width 15 height 12
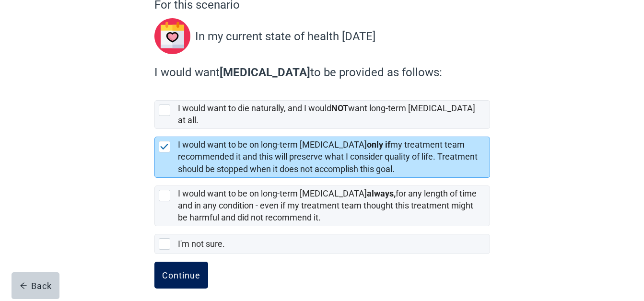
click at [194, 271] on div "Continue" at bounding box center [181, 276] width 38 height 10
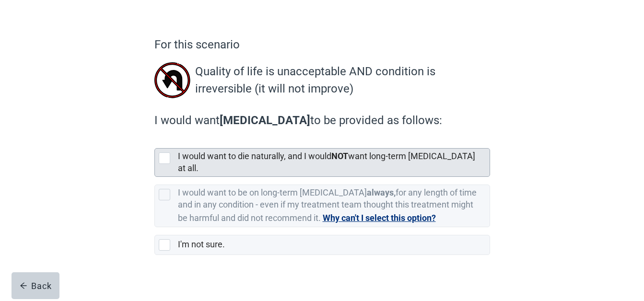
scroll to position [57, 0]
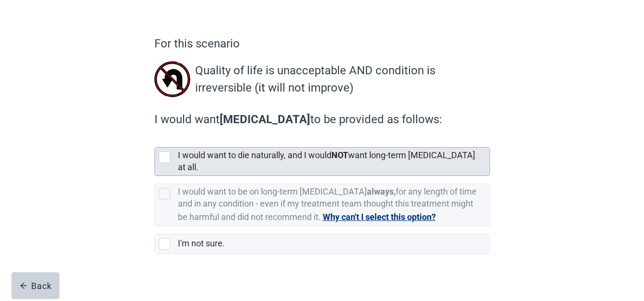
click at [167, 155] on div at bounding box center [165, 158] width 12 height 12
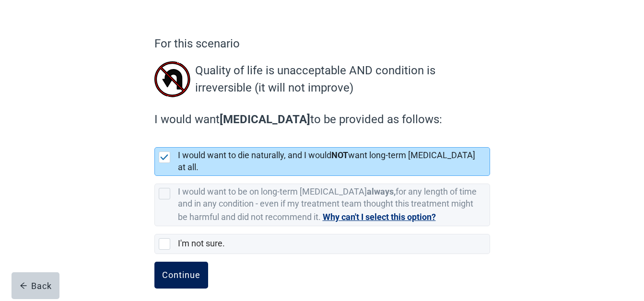
click at [187, 271] on div "Continue" at bounding box center [181, 276] width 38 height 10
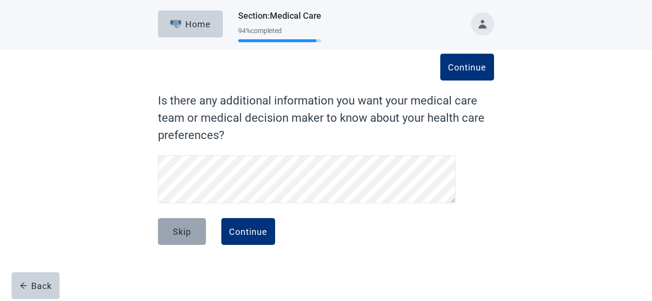
click at [193, 235] on button "Skip" at bounding box center [182, 231] width 48 height 27
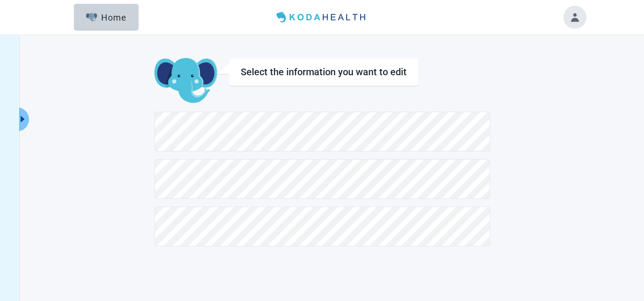
click at [583, 14] on button "Toggle account menu" at bounding box center [575, 17] width 23 height 23
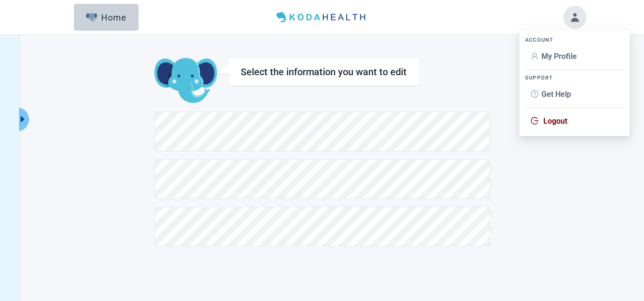
click at [561, 55] on span "My Profile" at bounding box center [560, 56] width 36 height 9
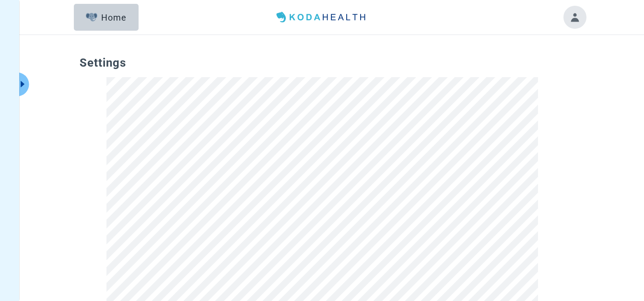
click at [578, 14] on button "Toggle account menu" at bounding box center [575, 17] width 23 height 23
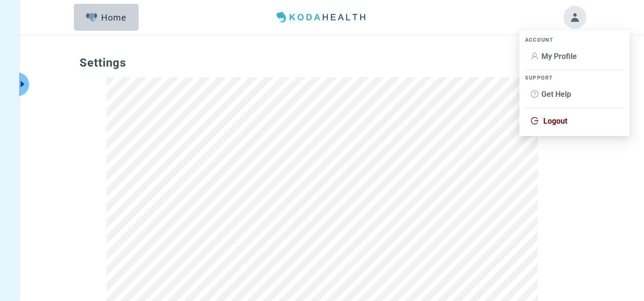
drag, startPoint x: 290, startPoint y: 86, endPoint x: 285, endPoint y: 85, distance: 4.9
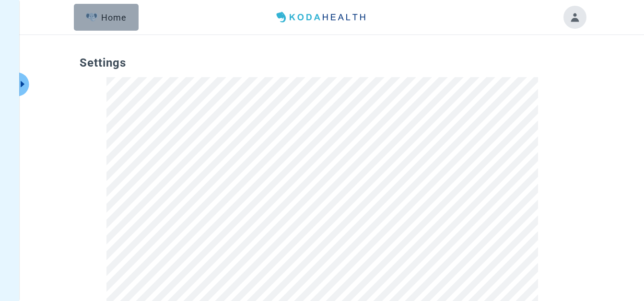
click at [112, 20] on div "Home" at bounding box center [106, 17] width 41 height 10
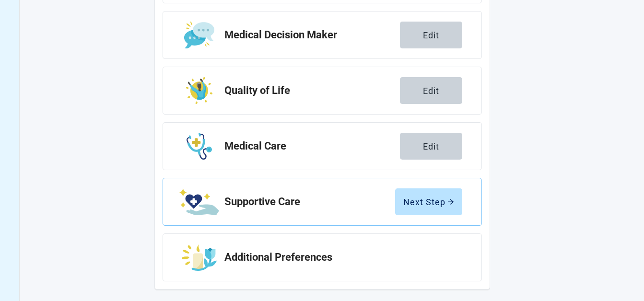
scroll to position [209, 0]
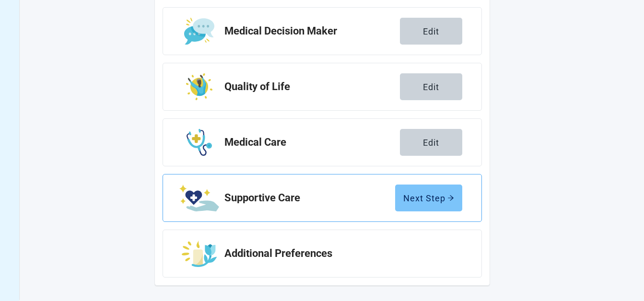
click at [438, 200] on div "Next Step" at bounding box center [428, 198] width 51 height 10
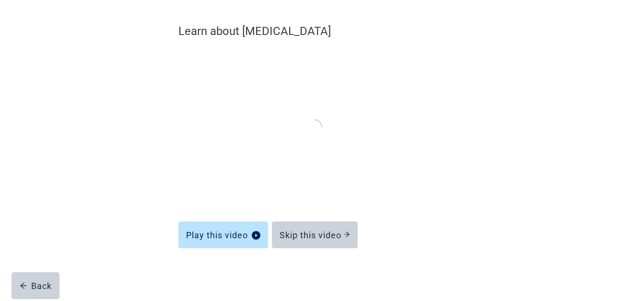
scroll to position [69, 0]
drag, startPoint x: 315, startPoint y: 237, endPoint x: 519, endPoint y: 191, distance: 209.4
click at [315, 237] on div "Skip this video" at bounding box center [315, 236] width 71 height 10
click at [335, 233] on div "Skip this video" at bounding box center [315, 236] width 71 height 10
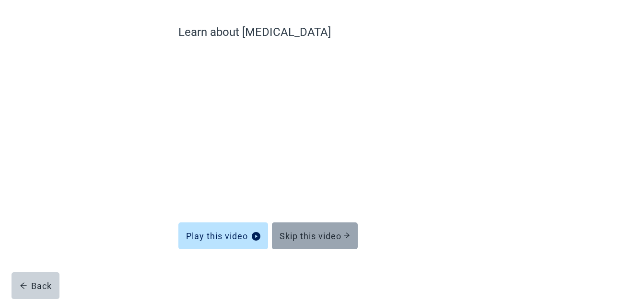
click at [328, 234] on div "Skip this video" at bounding box center [315, 236] width 71 height 10
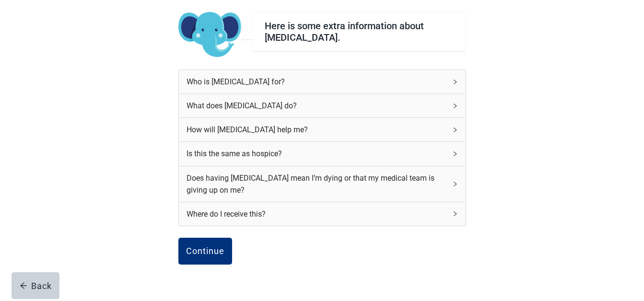
click at [209, 253] on div "Continue" at bounding box center [205, 252] width 38 height 10
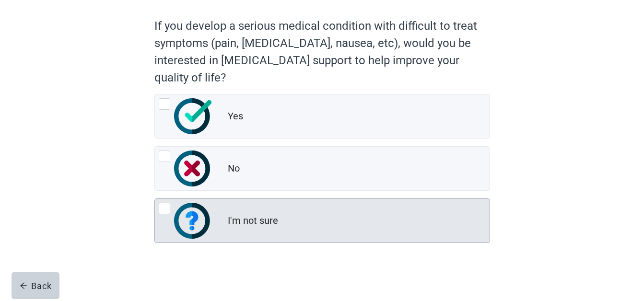
scroll to position [81, 0]
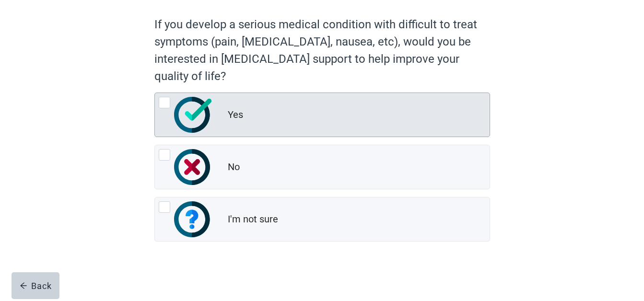
click at [165, 100] on div at bounding box center [165, 103] width 12 height 12
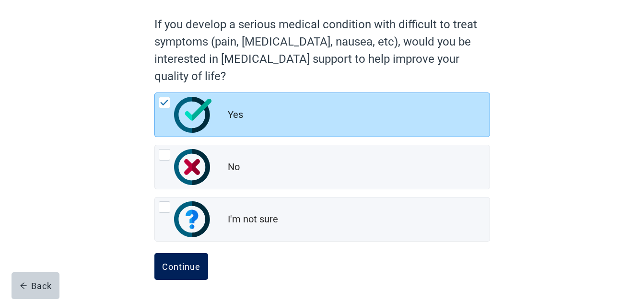
click at [178, 271] on div "Continue" at bounding box center [181, 267] width 38 height 10
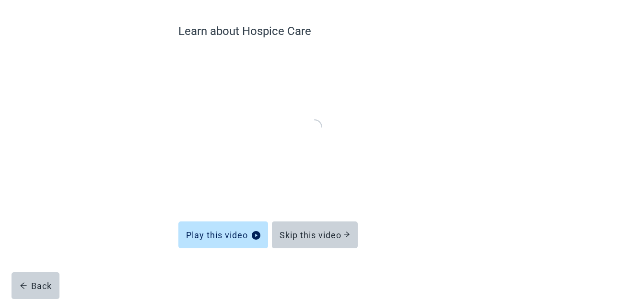
scroll to position [69, 0]
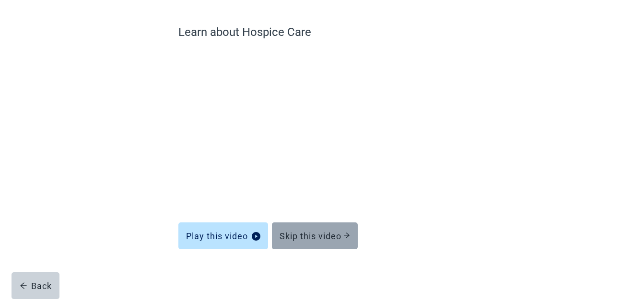
click at [332, 234] on div "Skip this video" at bounding box center [315, 236] width 71 height 10
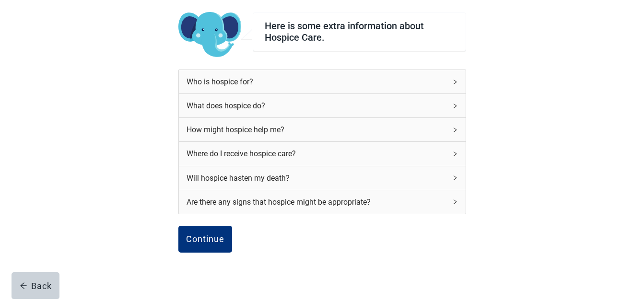
click at [514, 164] on div "Here is some extra information about Hospice Care. Who is hospice for? What doe…" at bounding box center [322, 161] width 580 height 360
click at [222, 233] on button "Continue" at bounding box center [205, 239] width 54 height 27
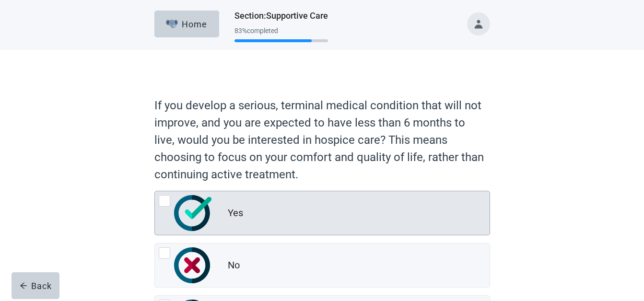
click at [162, 200] on div at bounding box center [165, 201] width 12 height 12
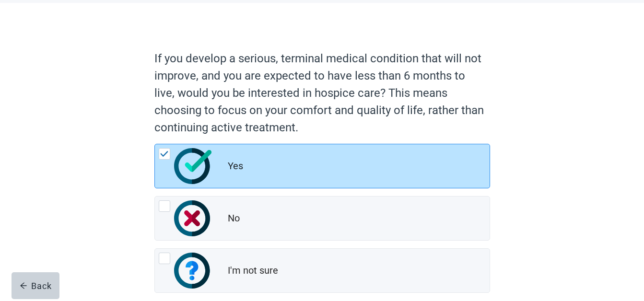
scroll to position [98, 0]
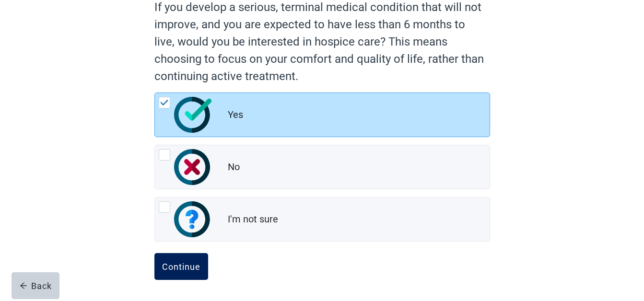
click at [195, 269] on div "Continue" at bounding box center [181, 267] width 38 height 10
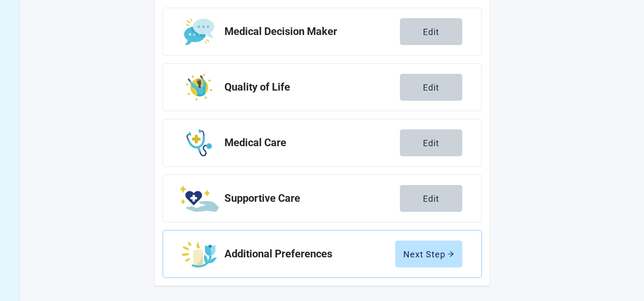
scroll to position [209, 0]
click at [450, 255] on icon "arrow-right" at bounding box center [451, 253] width 7 height 7
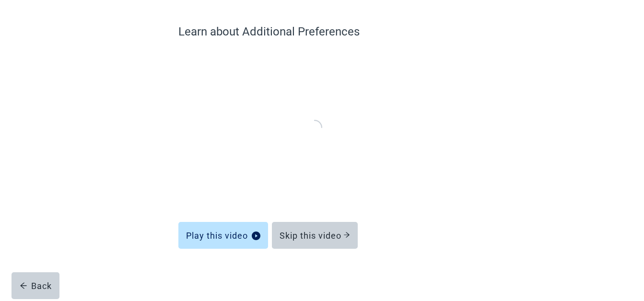
scroll to position [69, 0]
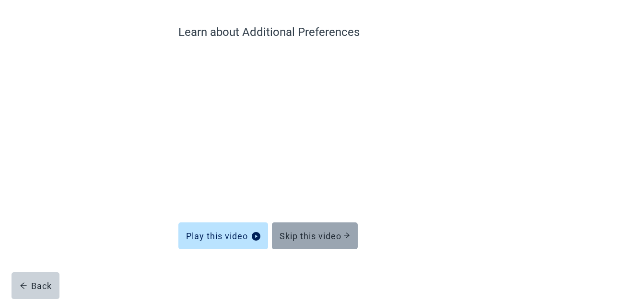
click at [321, 239] on div "Skip this video" at bounding box center [315, 236] width 71 height 10
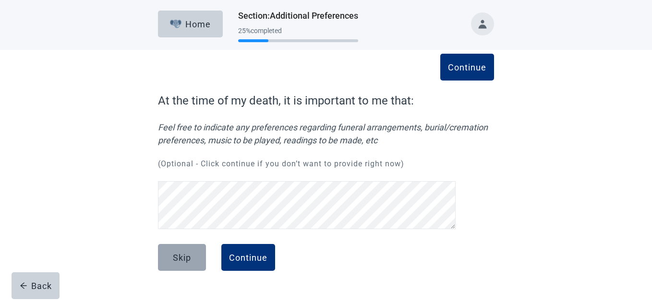
click at [197, 257] on button "Skip" at bounding box center [182, 257] width 48 height 27
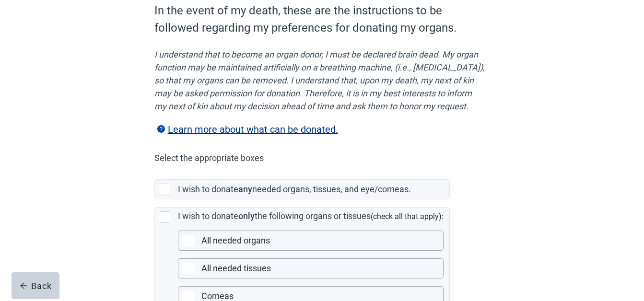
scroll to position [96, 0]
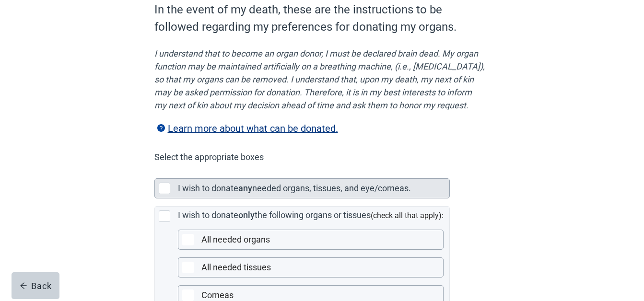
click at [171, 194] on div at bounding box center [166, 189] width 15 height 12
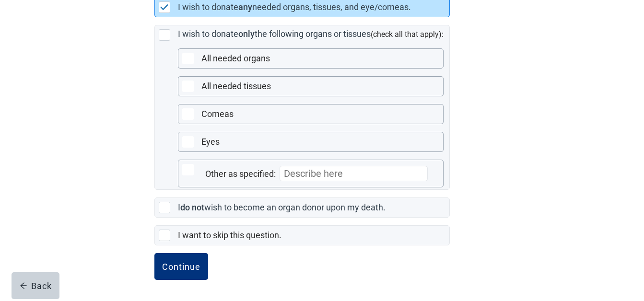
scroll to position [290, 0]
click at [189, 262] on div "Continue" at bounding box center [181, 267] width 38 height 10
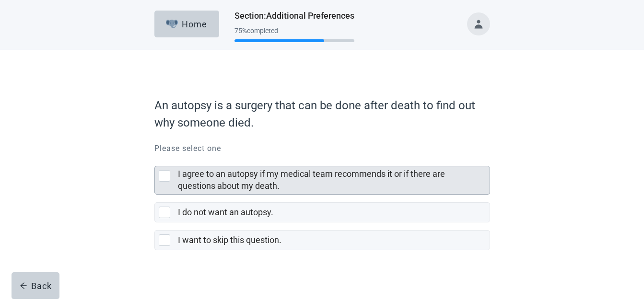
click at [187, 175] on label "I agree to an autopsy if my medical team recommends it or if there are question…" at bounding box center [311, 180] width 267 height 22
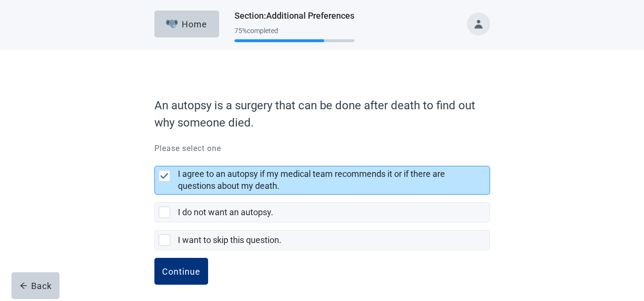
scroll to position [5, 0]
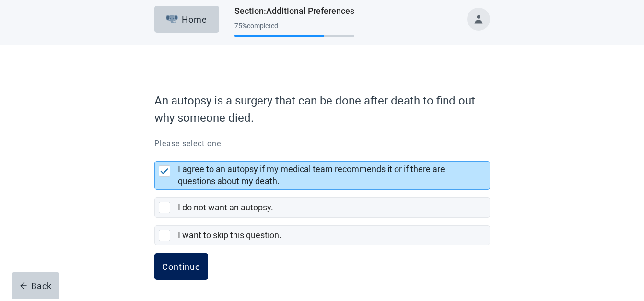
click at [192, 266] on div "Continue" at bounding box center [181, 267] width 38 height 10
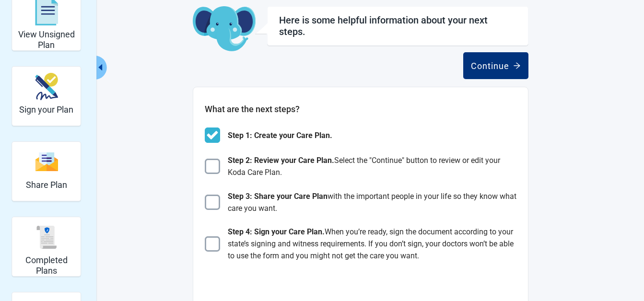
scroll to position [48, 0]
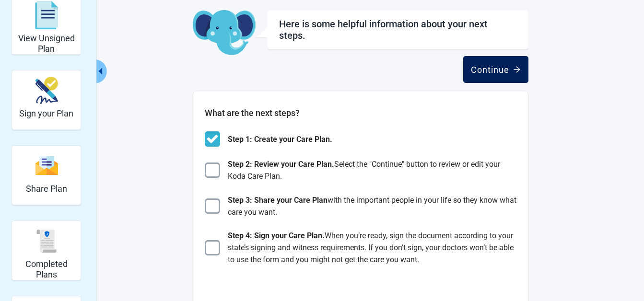
click at [501, 69] on div "Continue" at bounding box center [496, 70] width 50 height 10
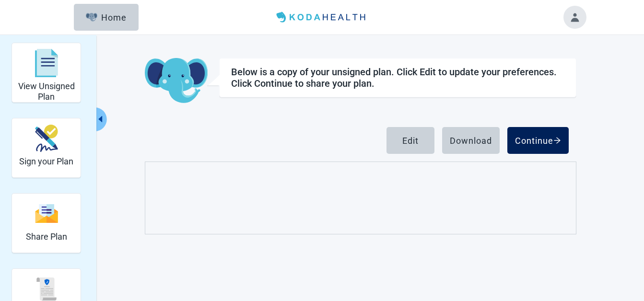
click at [534, 138] on div "Continue" at bounding box center [538, 141] width 46 height 10
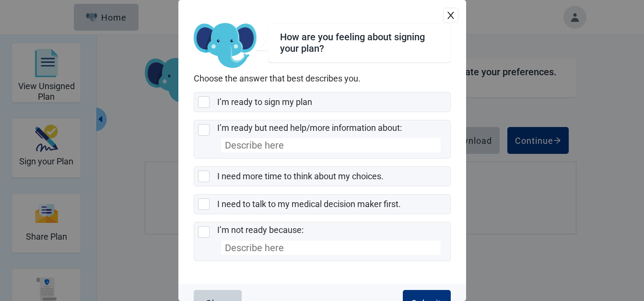
click at [202, 105] on div at bounding box center [204, 102] width 12 height 12
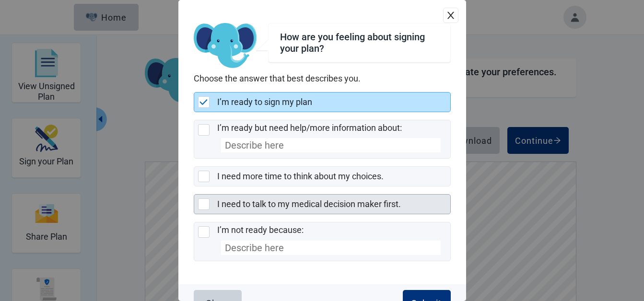
scroll to position [22, 0]
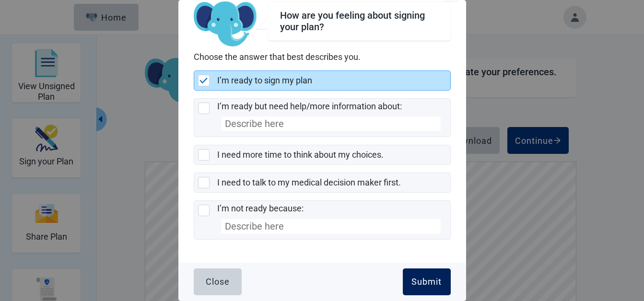
click at [416, 283] on div "Submit" at bounding box center [427, 282] width 30 height 10
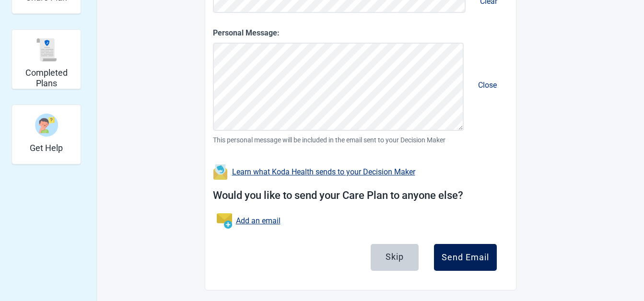
scroll to position [244, 0]
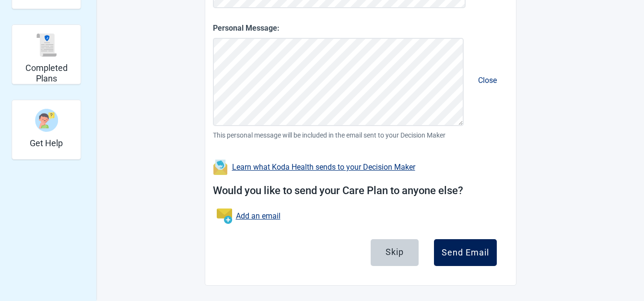
click at [474, 248] on div "Send Email" at bounding box center [465, 253] width 47 height 10
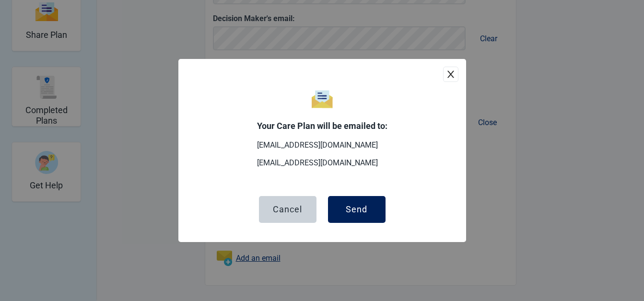
click at [368, 210] on button "Send" at bounding box center [357, 209] width 58 height 27
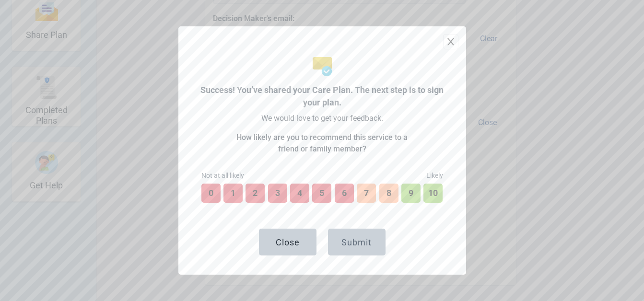
click at [443, 191] on div "Success! You’ve shared your Care Plan. The next step is to sign your plan. We w…" at bounding box center [322, 150] width 273 height 249
click at [433, 198] on button "10" at bounding box center [433, 193] width 21 height 21
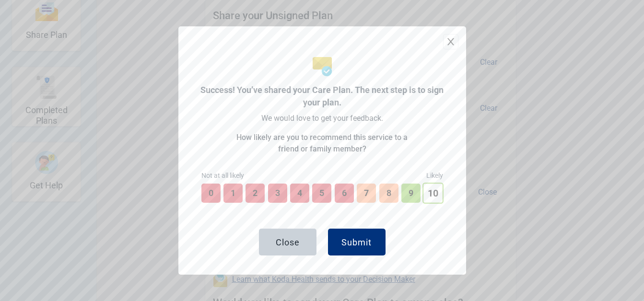
scroll to position [272, 0]
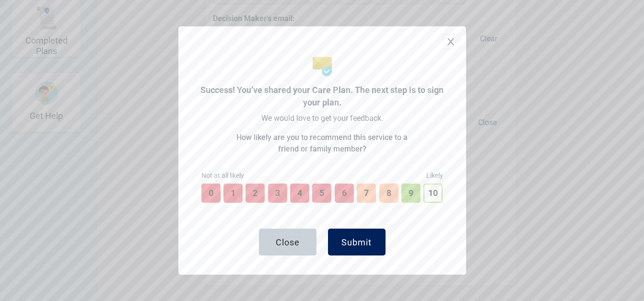
click at [365, 246] on div "Submit" at bounding box center [357, 242] width 30 height 10
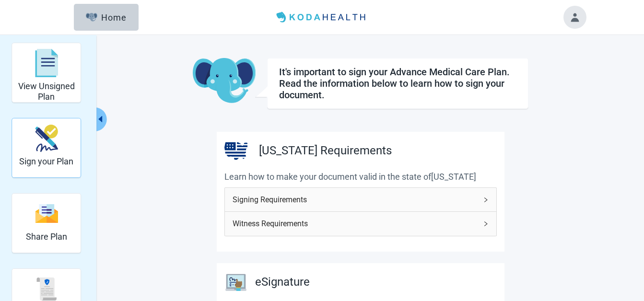
click at [51, 144] on img "Sign your Plan" at bounding box center [46, 138] width 23 height 27
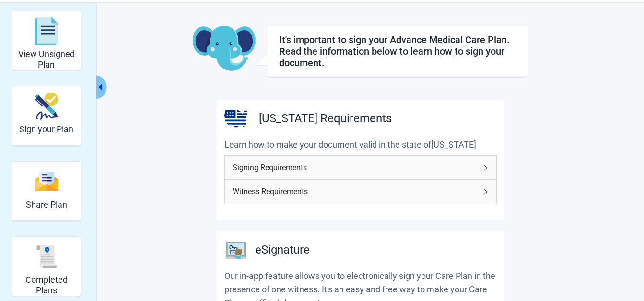
scroll to position [96, 0]
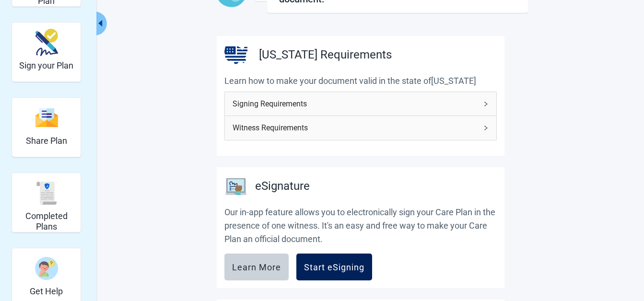
click at [336, 265] on div "Start eSigning" at bounding box center [334, 267] width 60 height 10
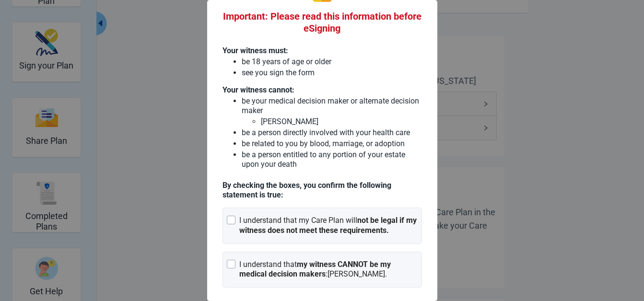
scroll to position [0, 0]
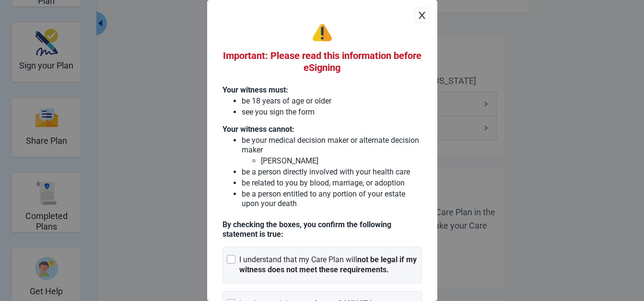
click at [417, 13] on icon "close" at bounding box center [422, 16] width 10 height 10
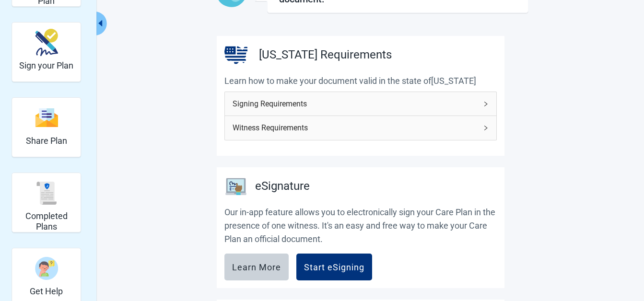
click at [485, 127] on icon "right" at bounding box center [486, 128] width 6 height 6
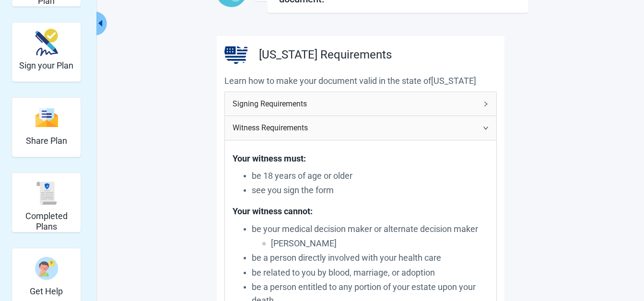
click at [485, 127] on icon "right" at bounding box center [486, 128] width 6 height 6
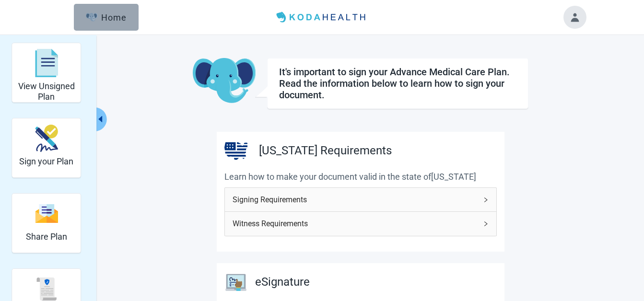
click at [110, 12] on div "Home" at bounding box center [106, 17] width 41 height 10
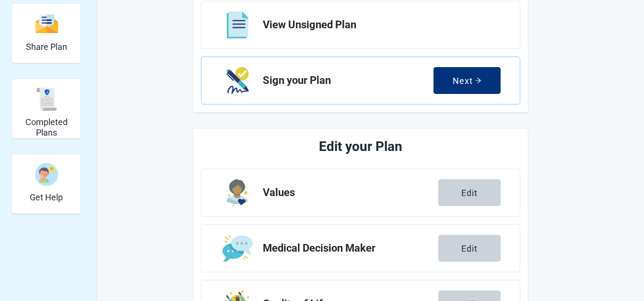
scroll to position [144, 0]
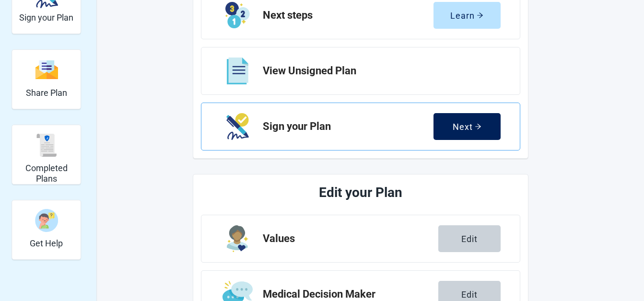
click at [470, 131] on div "Next" at bounding box center [467, 127] width 29 height 10
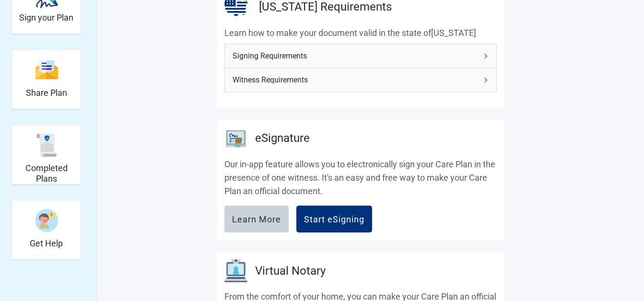
click at [491, 54] on div "Signing Requirements" at bounding box center [361, 56] width 272 height 24
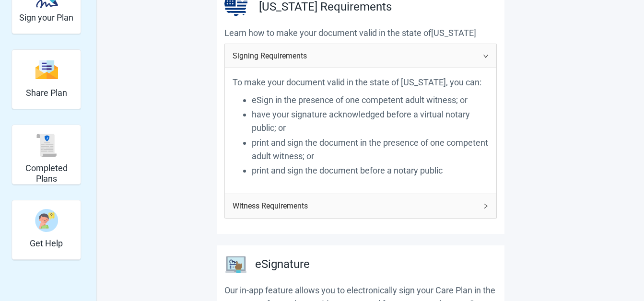
click at [484, 212] on div "Witness Requirements" at bounding box center [361, 206] width 272 height 24
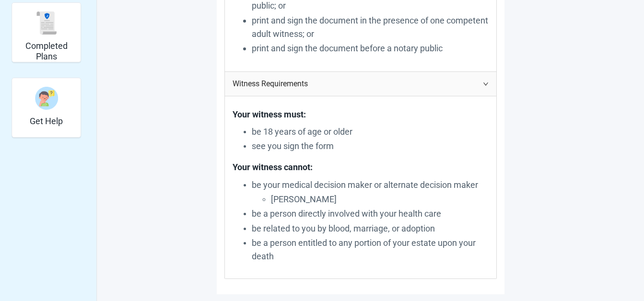
scroll to position [288, 0]
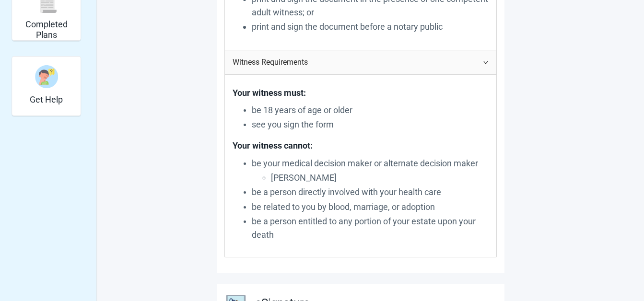
click at [485, 61] on icon "right" at bounding box center [486, 62] width 6 height 6
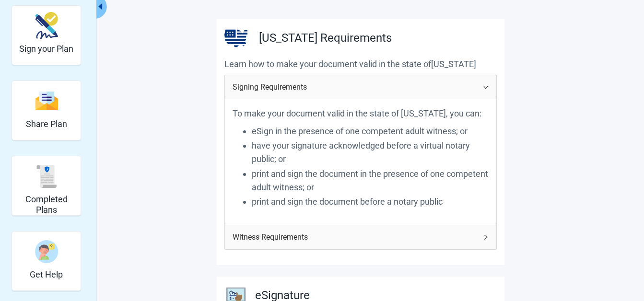
scroll to position [0, 0]
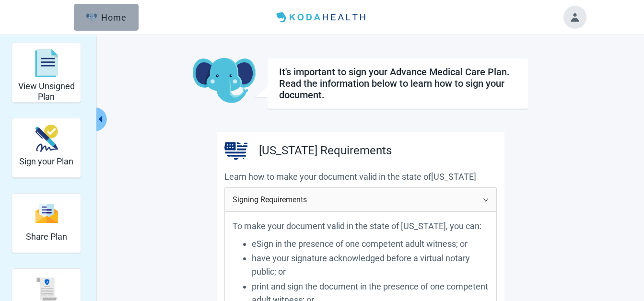
click at [120, 19] on div "Home" at bounding box center [106, 17] width 41 height 10
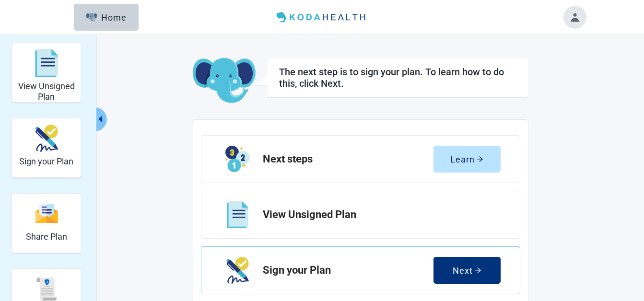
click at [580, 17] on button "Toggle account menu" at bounding box center [575, 17] width 23 height 23
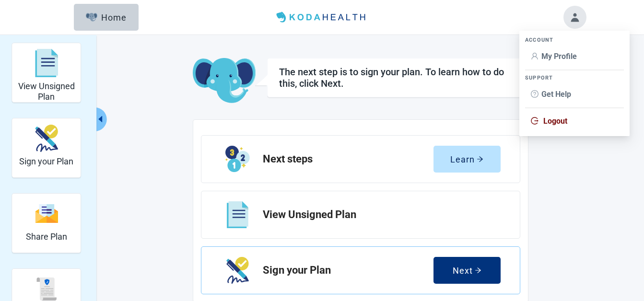
click at [561, 118] on span "Logout" at bounding box center [556, 121] width 24 height 9
